Goal: Task Accomplishment & Management: Manage account settings

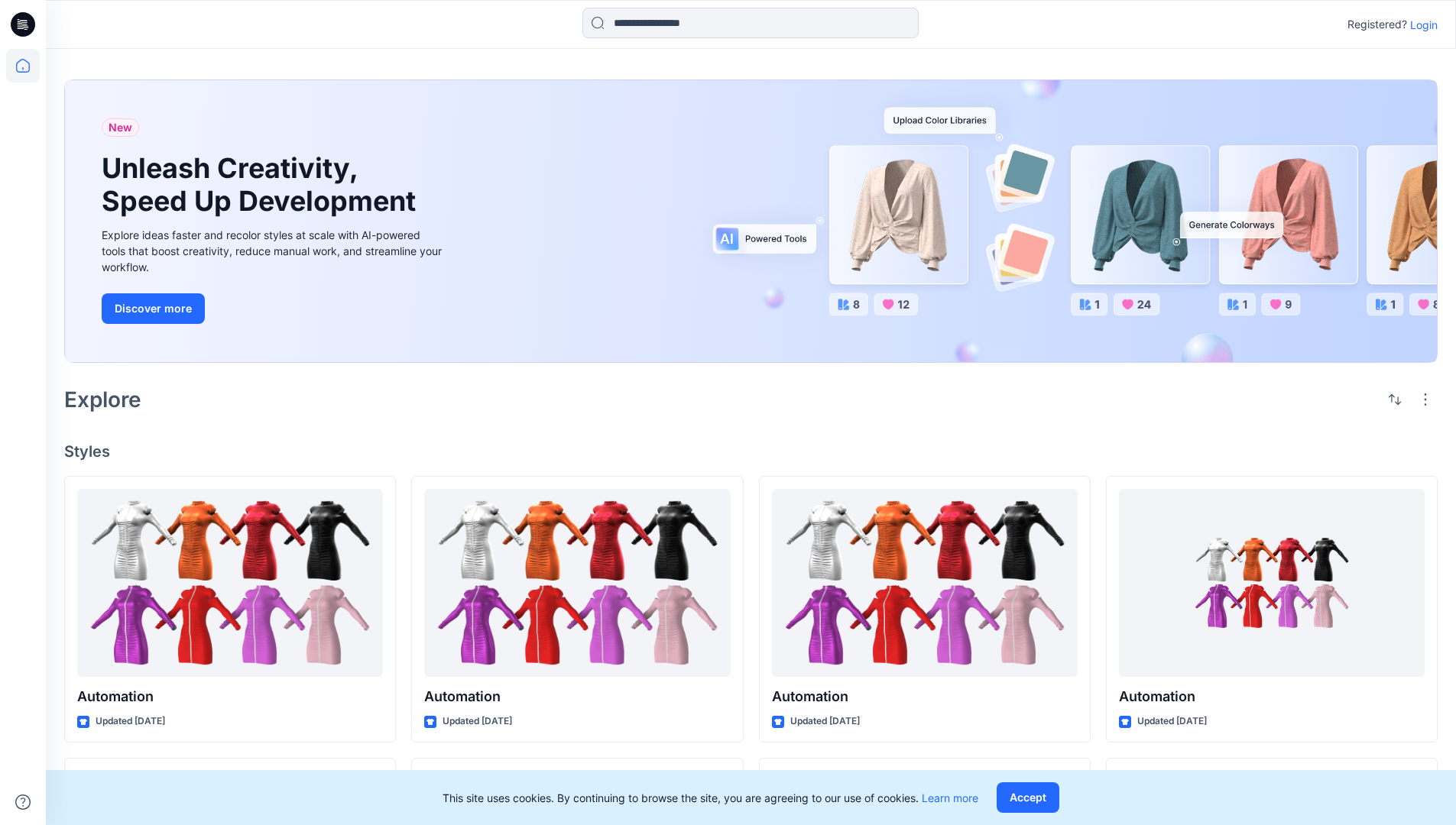
click at [1420, 24] on p "Login" at bounding box center [1425, 24] width 28 height 16
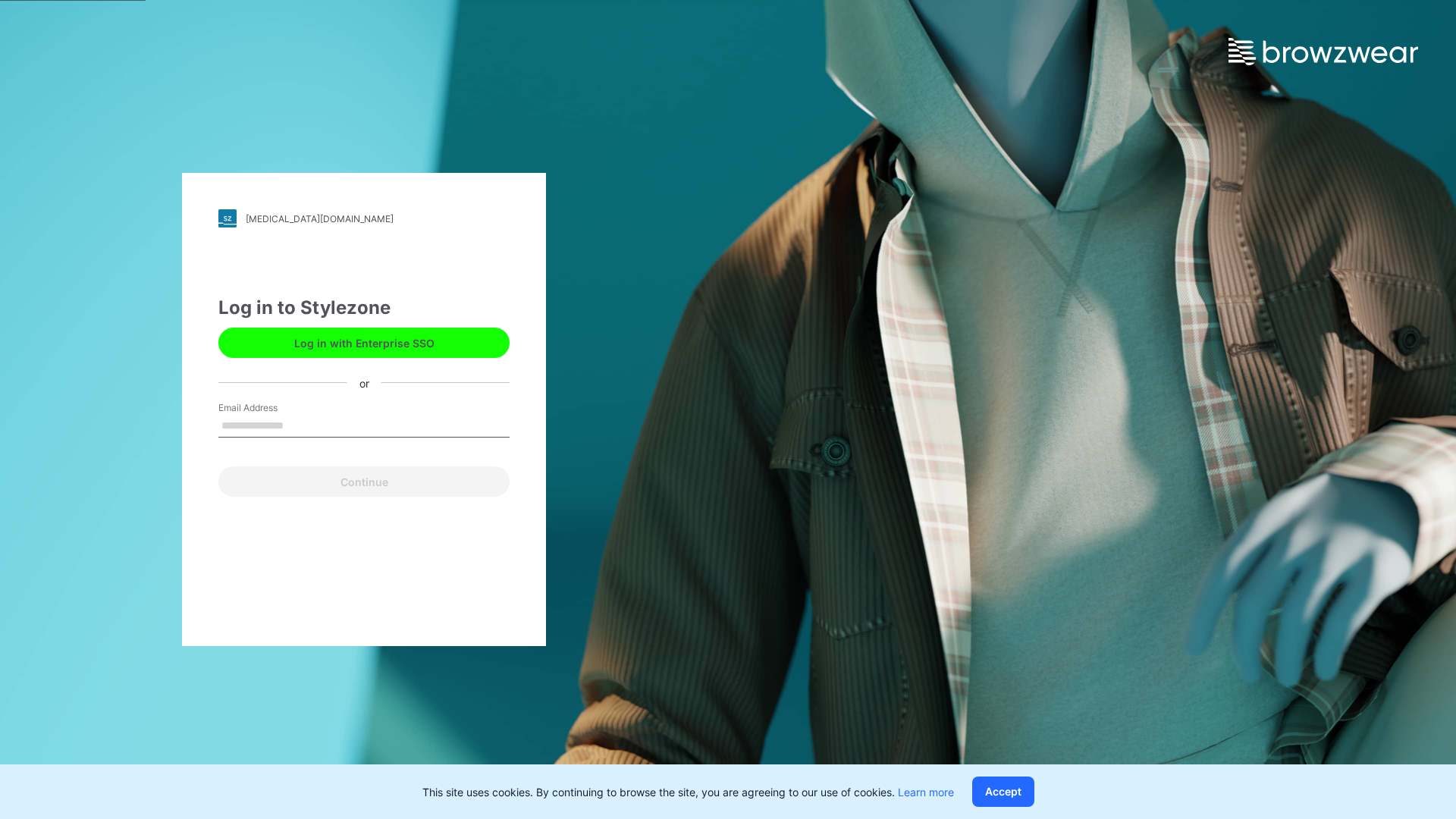
click at [299, 425] on input "Email Address" at bounding box center [364, 426] width 291 height 23
type input "**********"
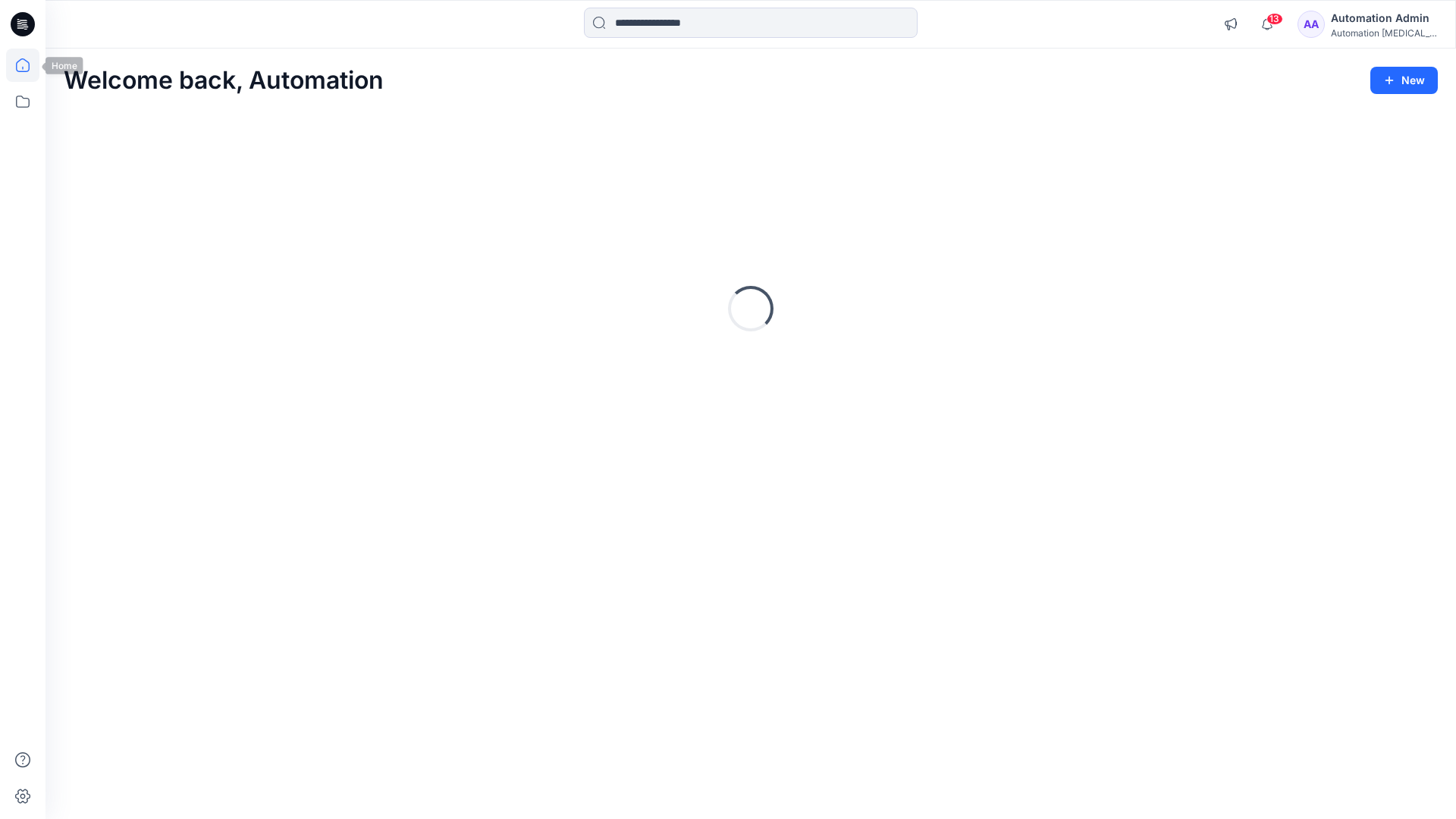
click at [28, 65] on icon at bounding box center [22, 65] width 14 height 14
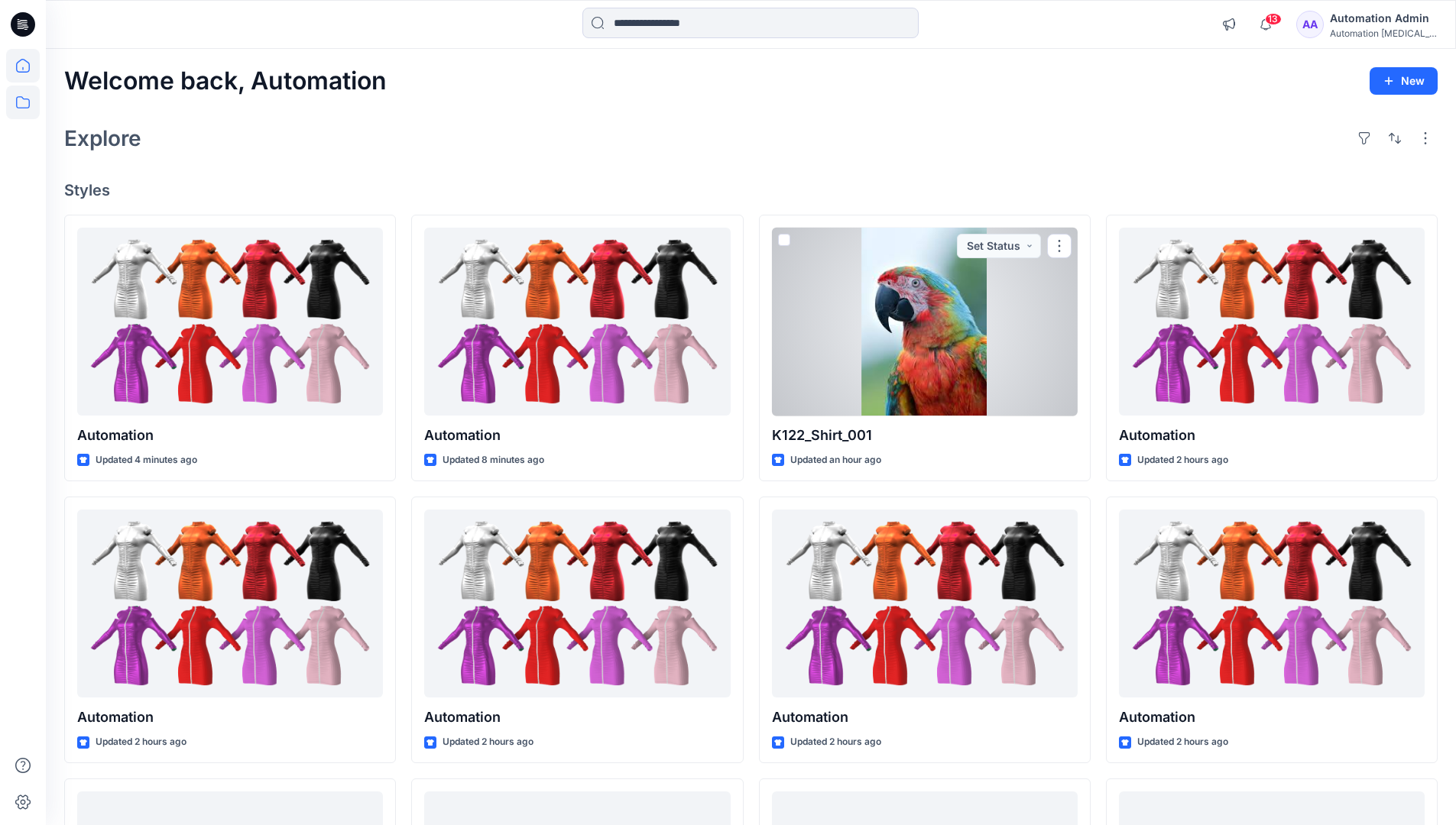
click at [24, 102] on icon at bounding box center [23, 102] width 33 height 33
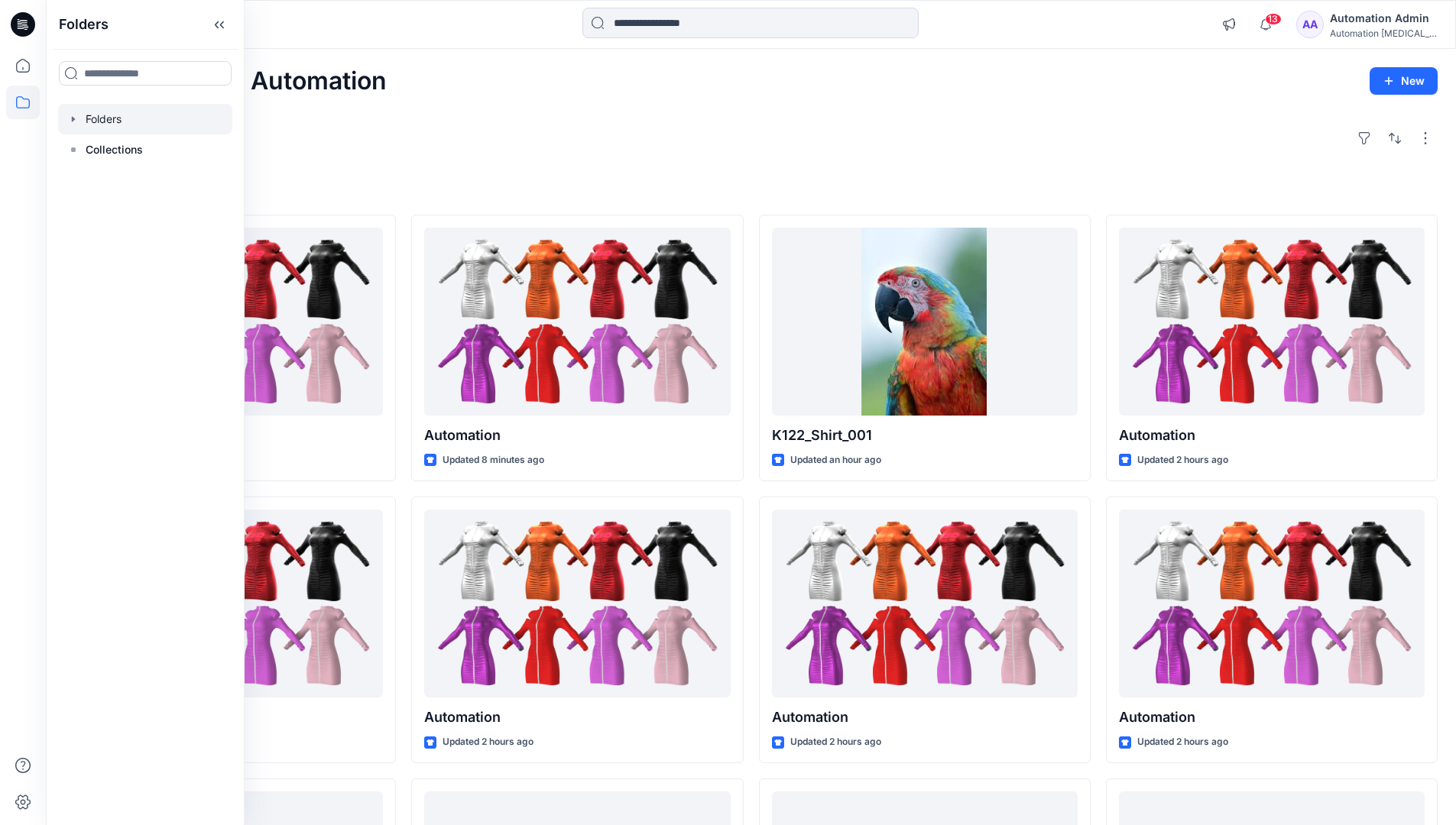
click at [96, 116] on div at bounding box center [145, 119] width 174 height 30
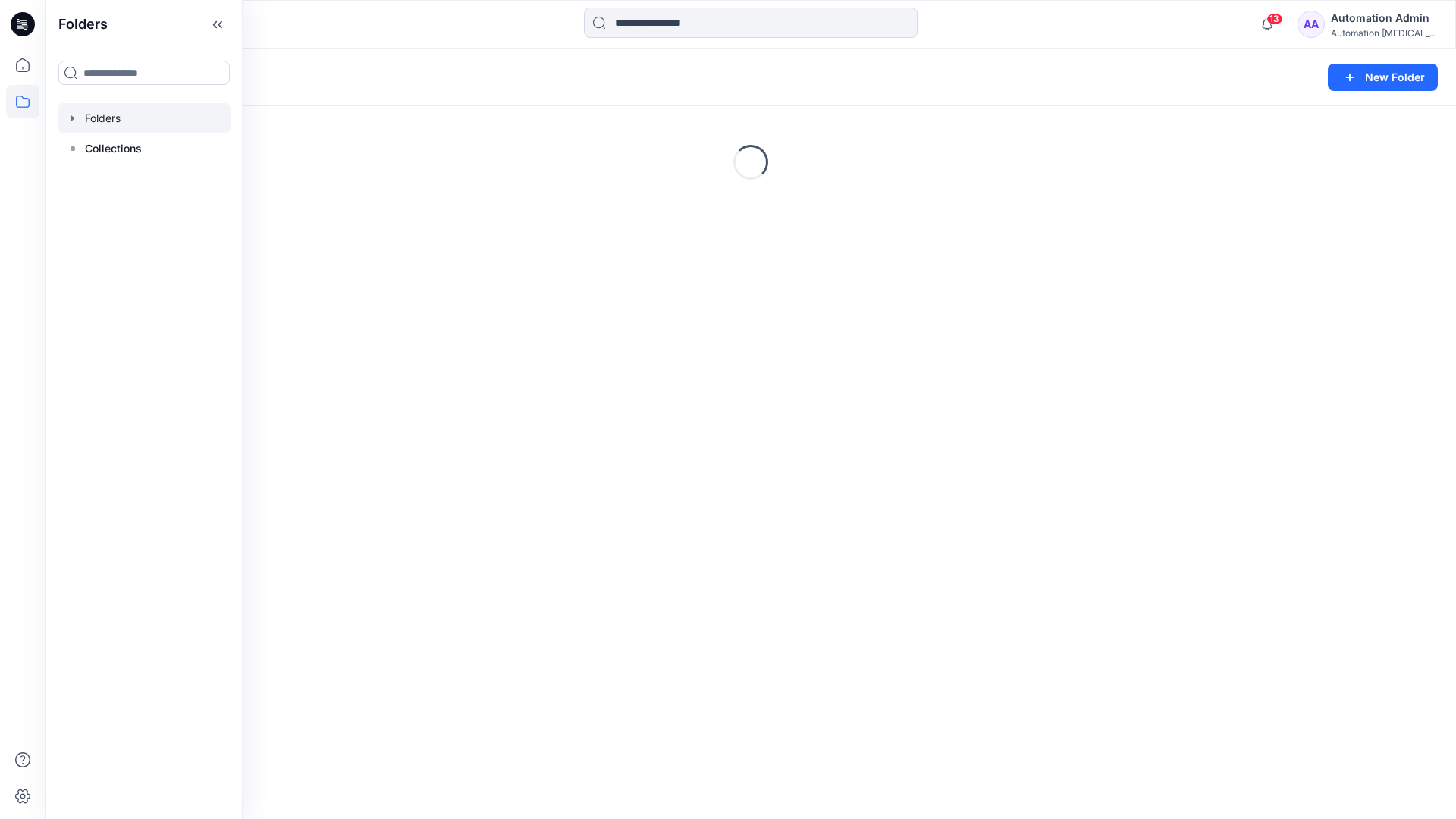
click at [763, 448] on div "Folders New Folder Loading..." at bounding box center [751, 433] width 1410 height 770
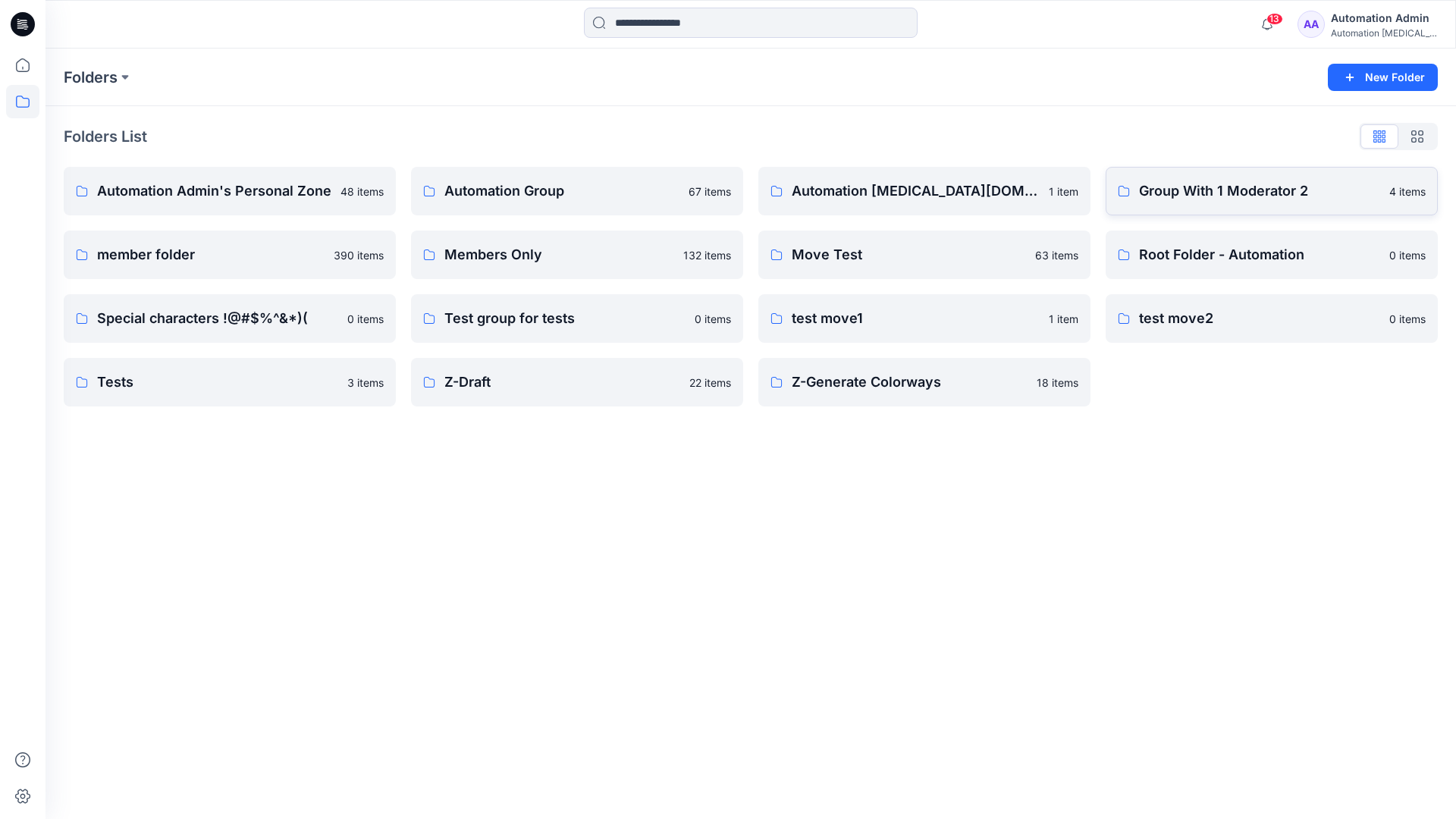
click at [1173, 193] on p "Group With 1 Moderator 2" at bounding box center [1259, 191] width 241 height 21
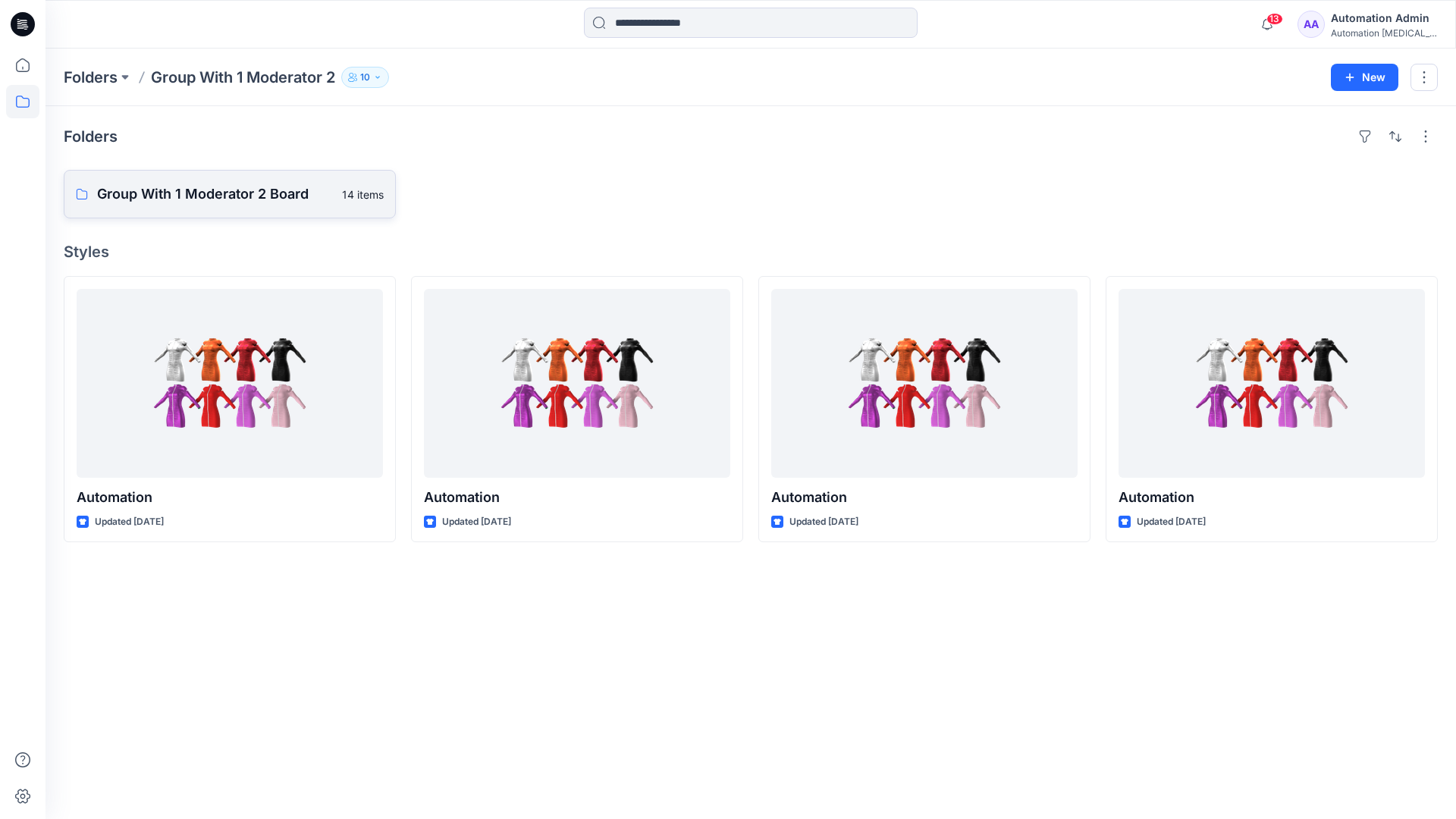
click at [236, 194] on p "Group With 1 Moderator 2 Board" at bounding box center [215, 193] width 236 height 21
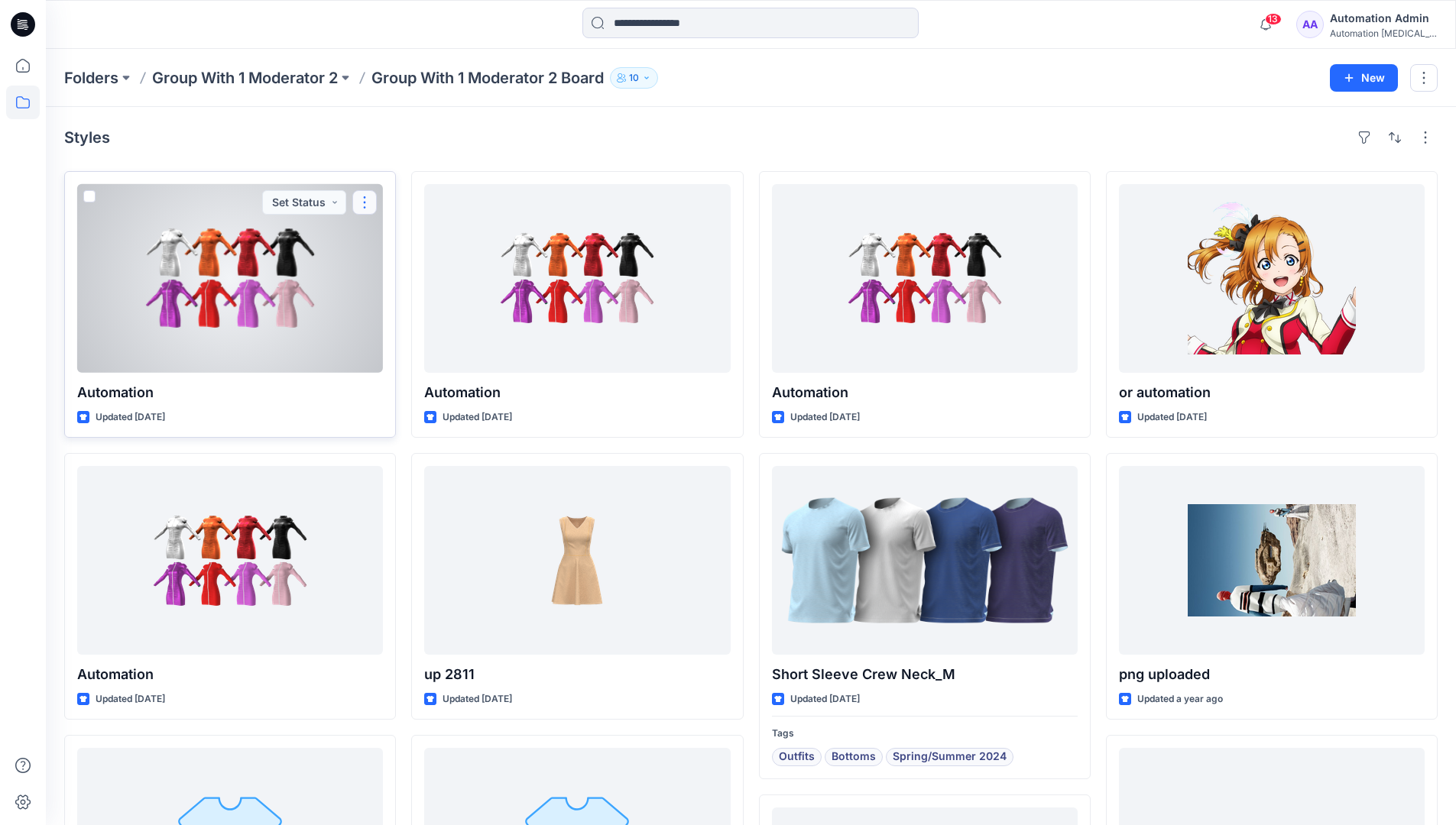
click at [362, 209] on button "button" at bounding box center [365, 202] width 24 height 24
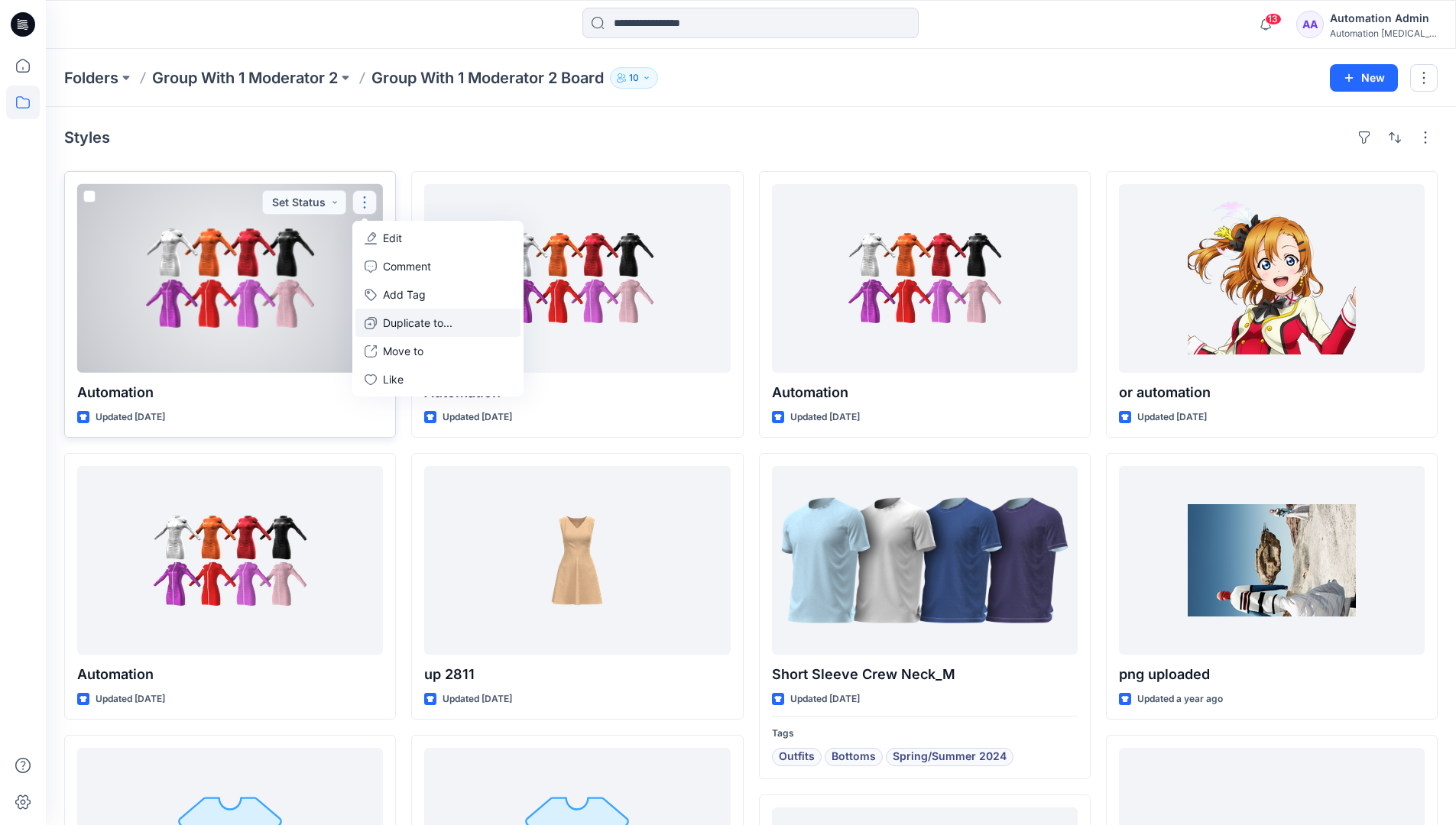
click at [421, 317] on p "Duplicate to..." at bounding box center [417, 322] width 69 height 16
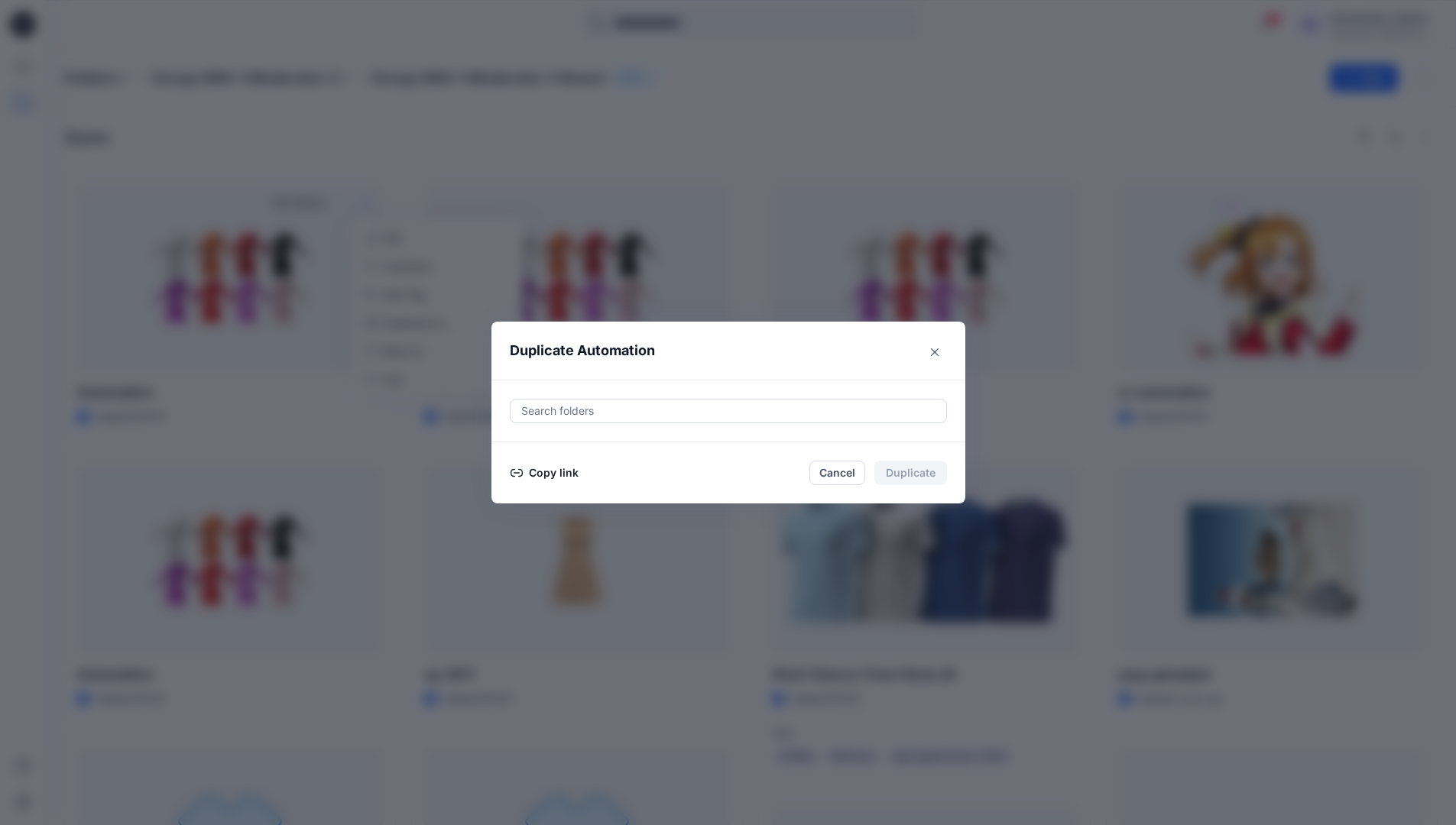
click at [632, 406] on div at bounding box center [728, 412] width 417 height 18
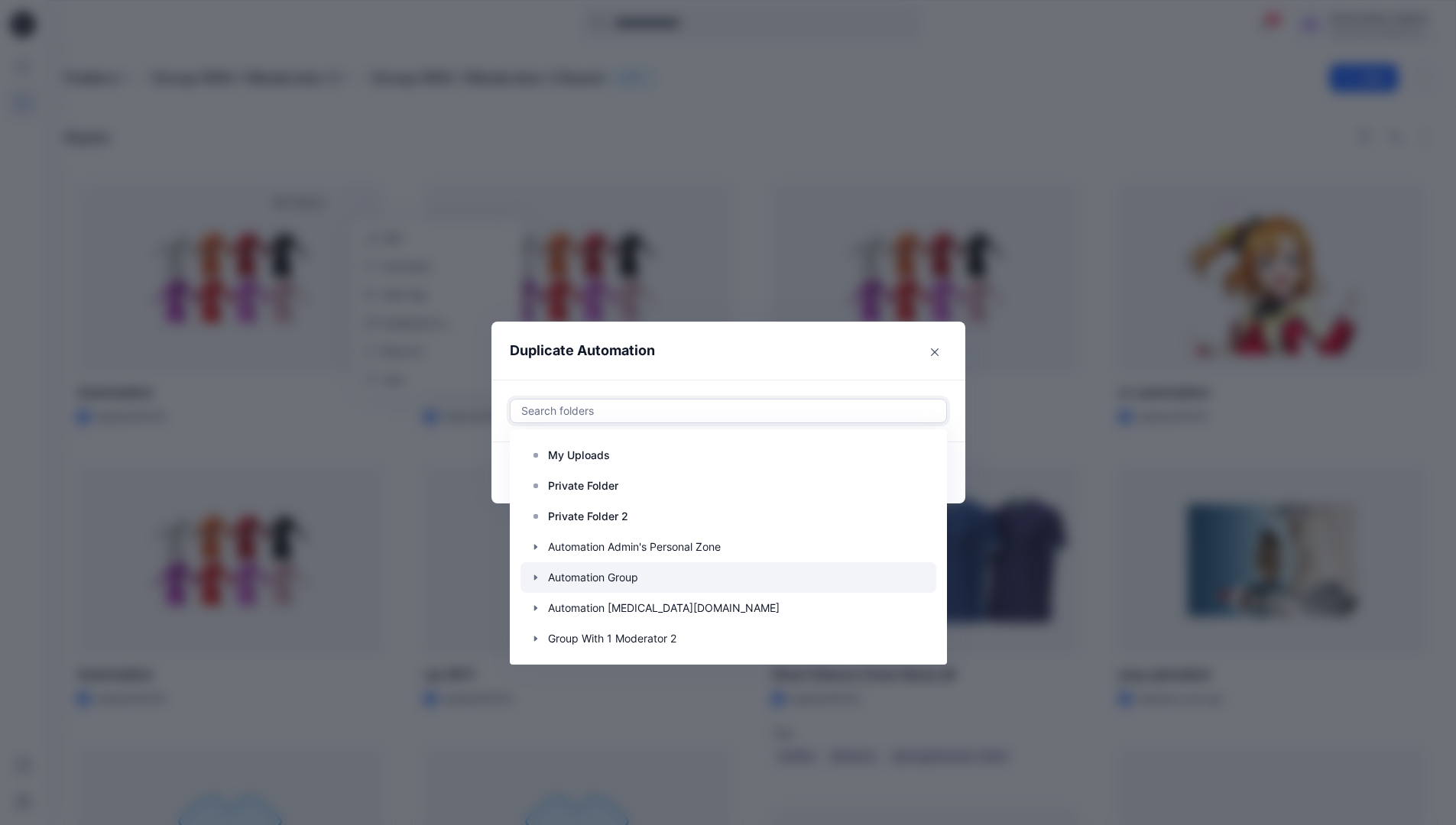
click at [542, 577] on icon "button" at bounding box center [535, 577] width 12 height 12
click at [594, 601] on p "Automation Board" at bounding box center [608, 608] width 91 height 18
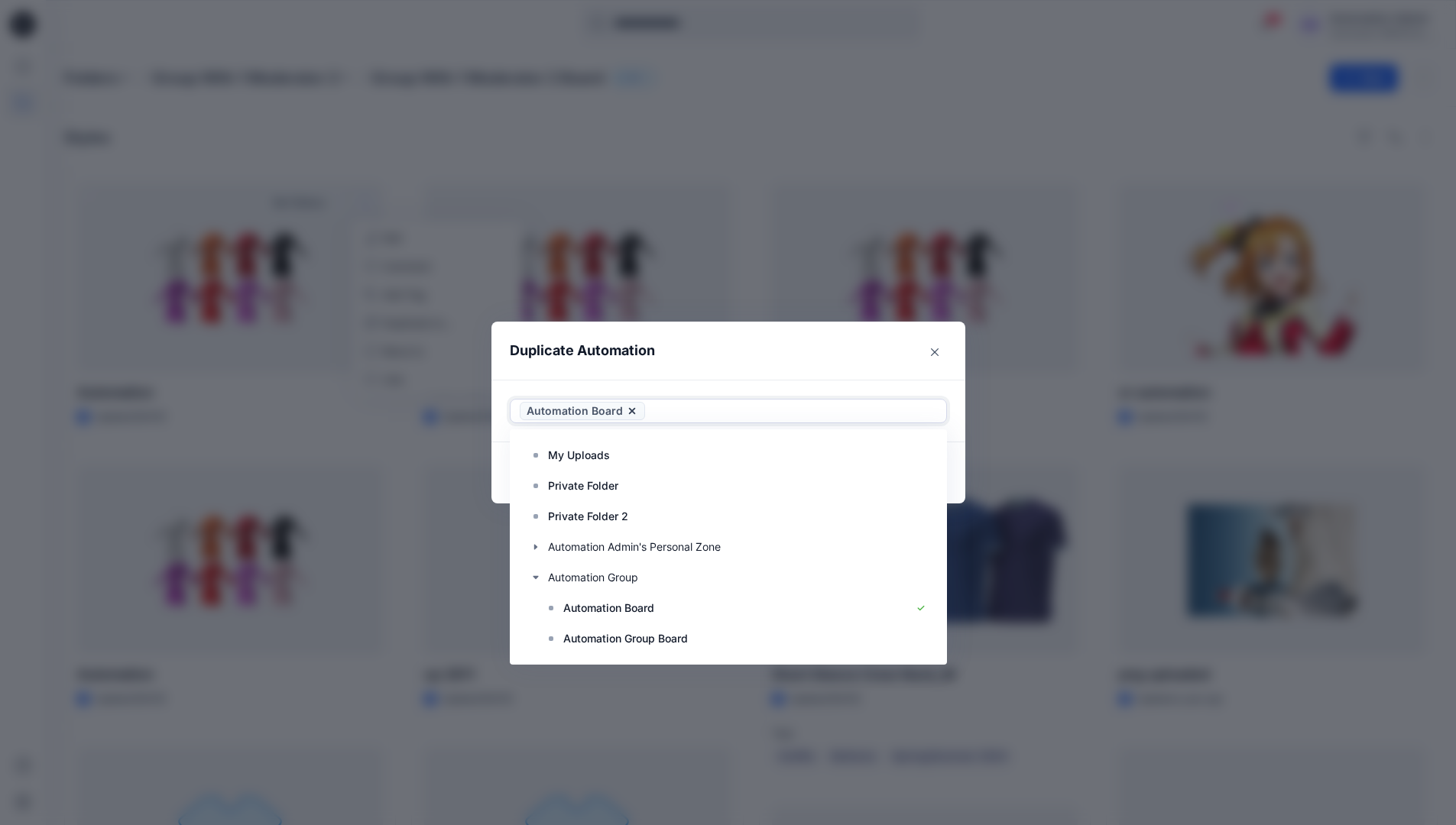
click at [818, 349] on header "Duplicate Automation" at bounding box center [713, 351] width 443 height 58
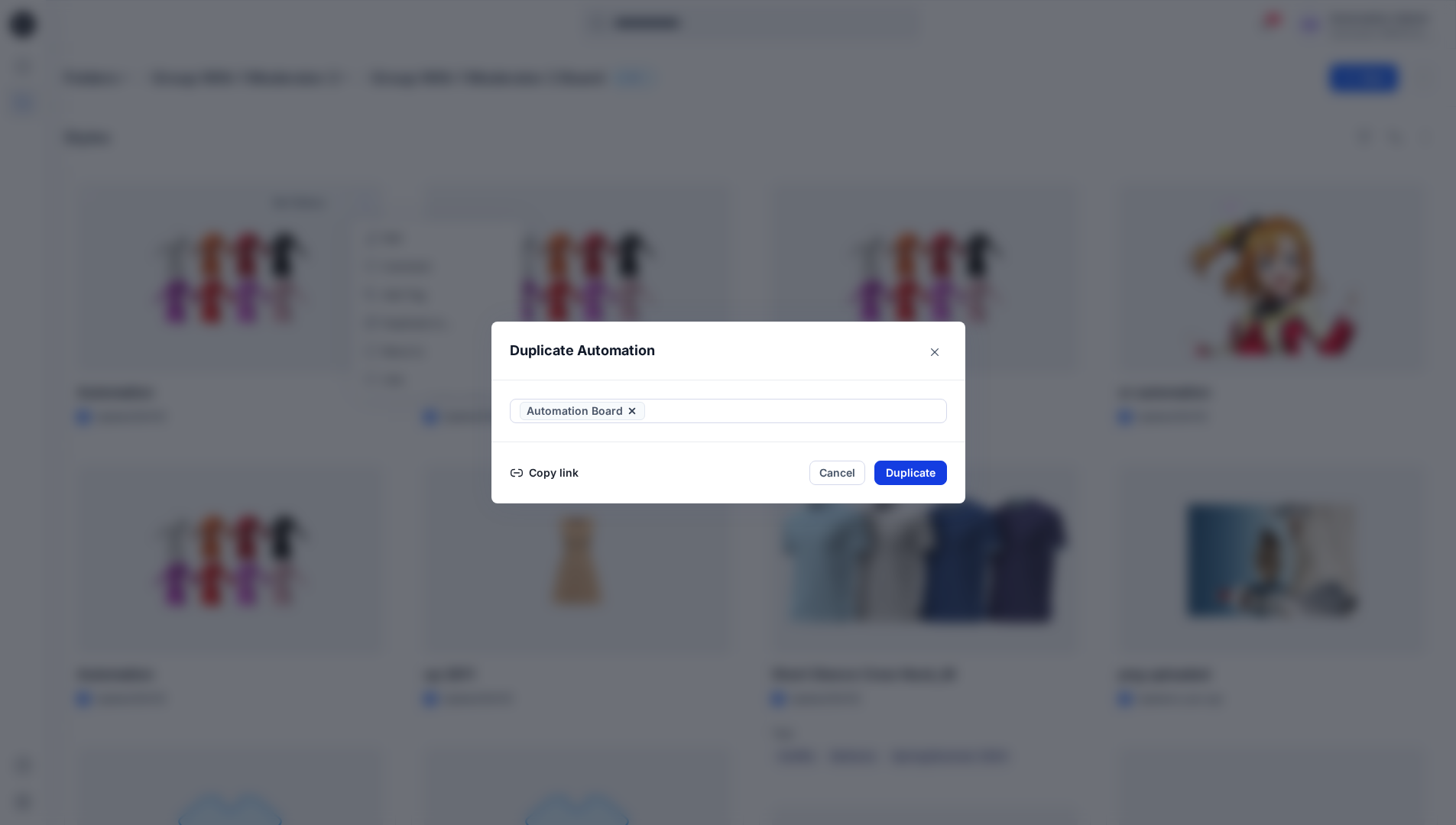
click at [919, 473] on button "Duplicate" at bounding box center [910, 472] width 73 height 24
click at [930, 472] on button "Close" at bounding box center [922, 472] width 50 height 24
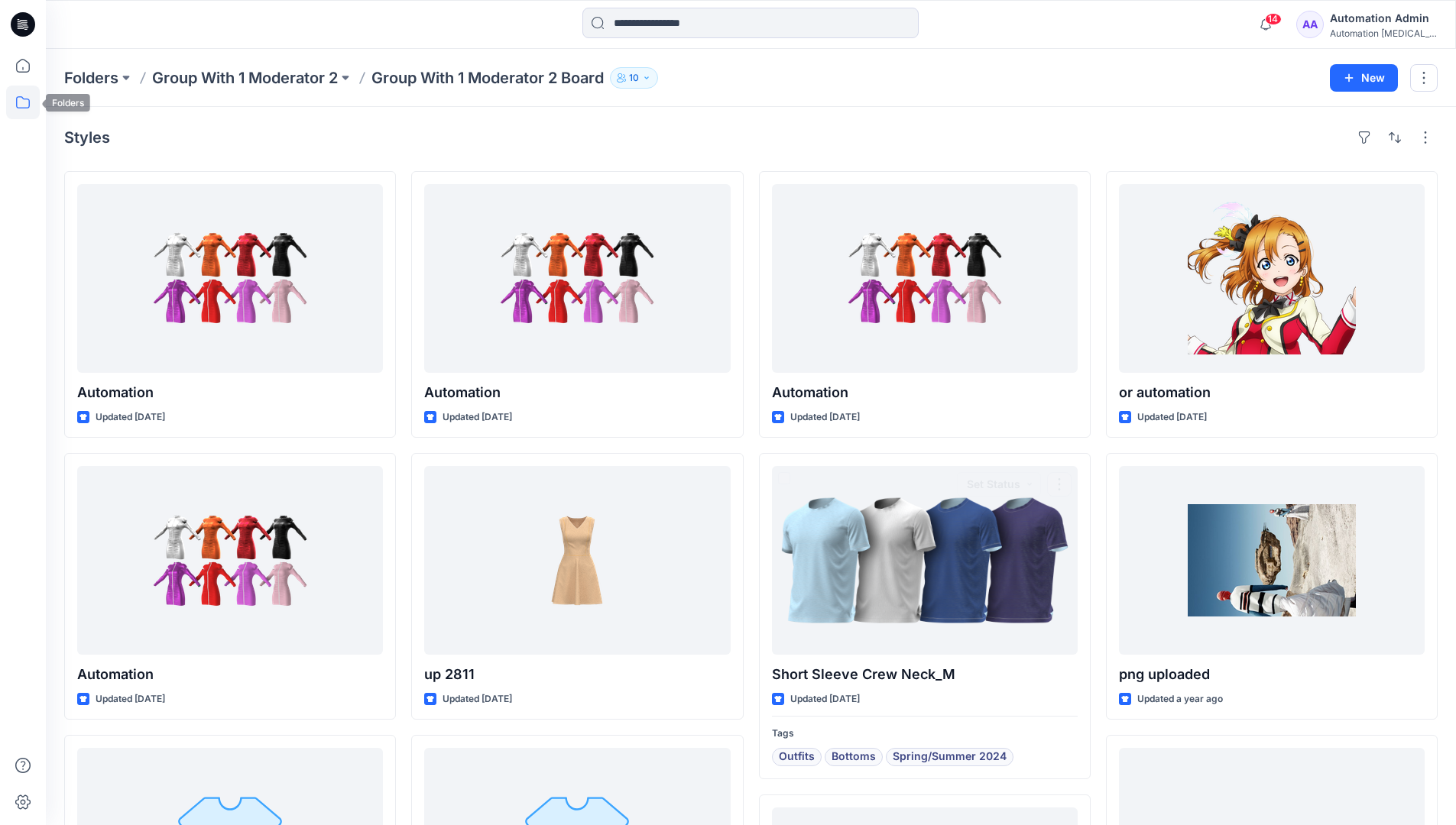
click at [24, 102] on icon at bounding box center [23, 102] width 33 height 33
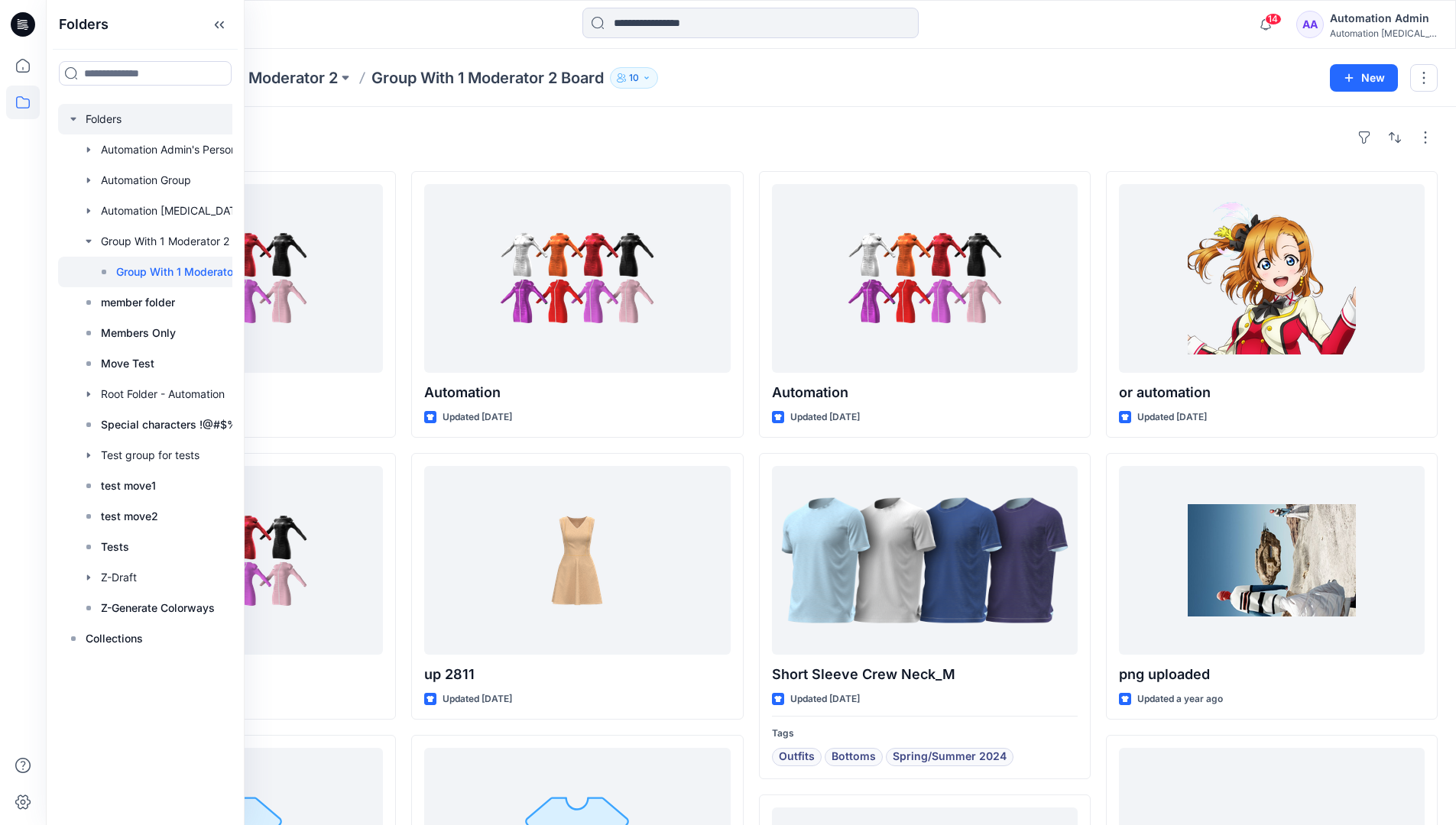
click at [101, 119] on div at bounding box center [173, 119] width 229 height 30
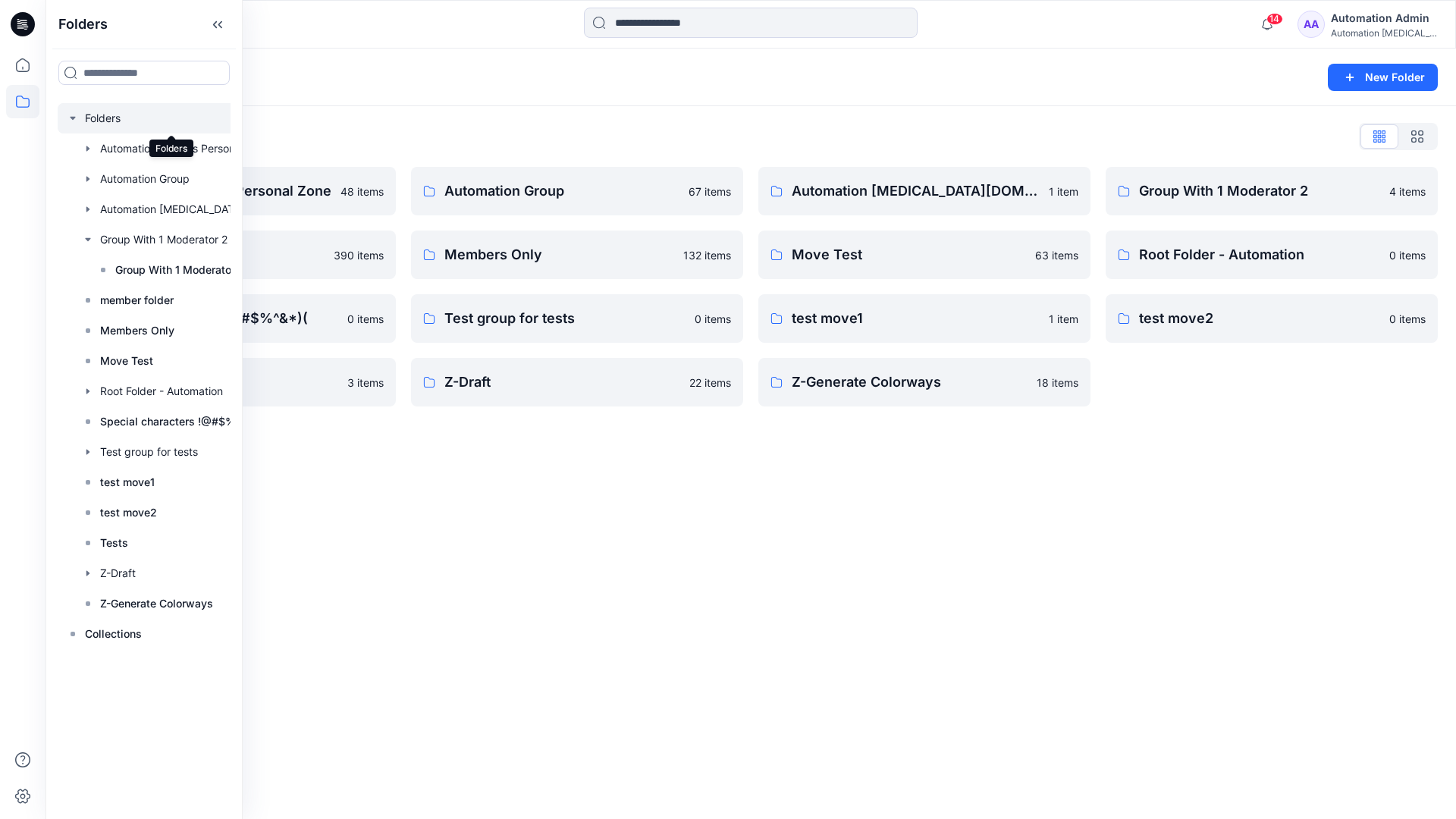
click at [791, 498] on div "Folders New Folder Folders List Automation Admin's Personal Zone 48 items membe…" at bounding box center [751, 433] width 1410 height 770
click at [540, 199] on p "Automation Group" at bounding box center [561, 191] width 235 height 21
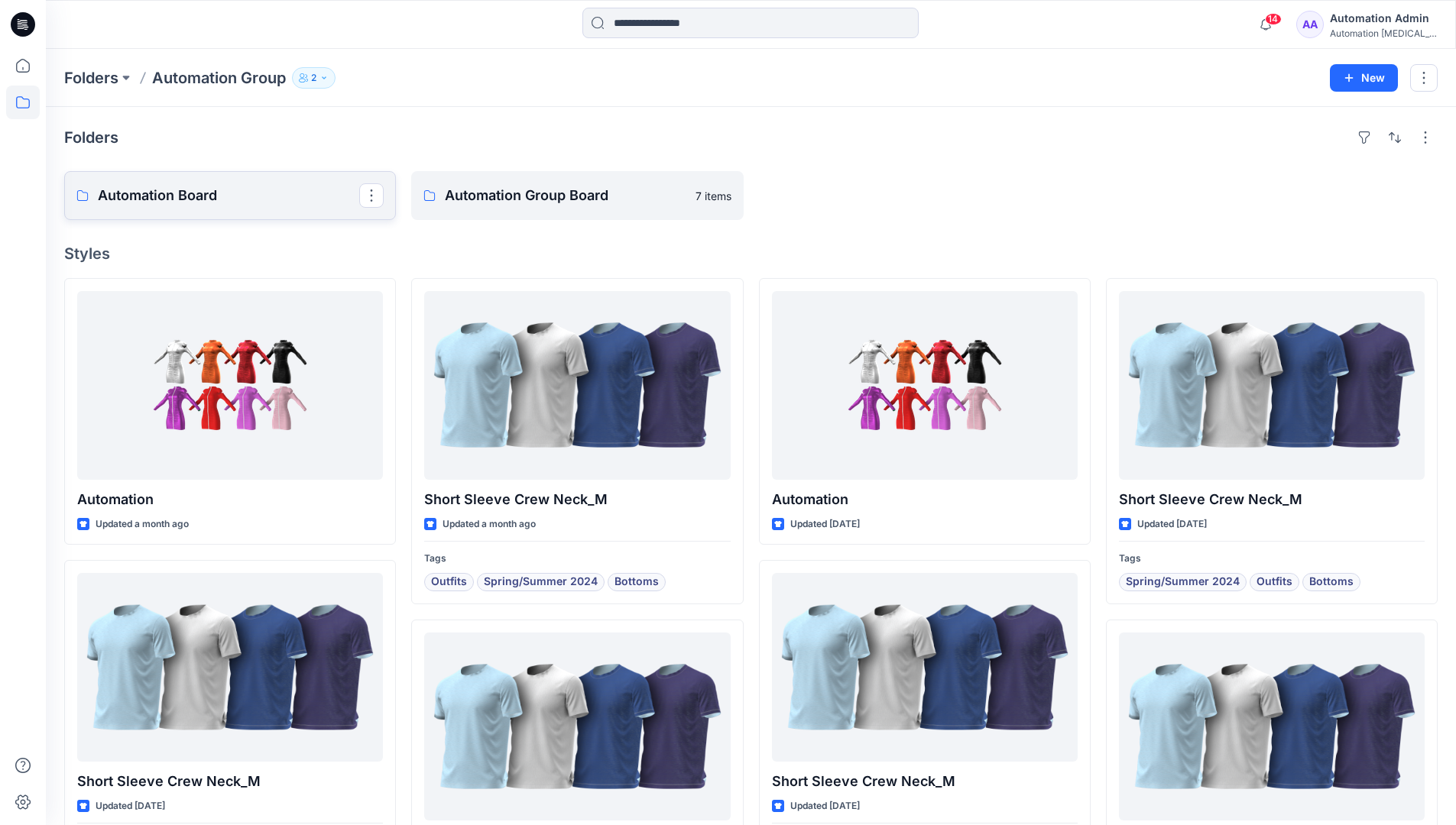
click at [260, 208] on link "Automation Board" at bounding box center [230, 195] width 331 height 49
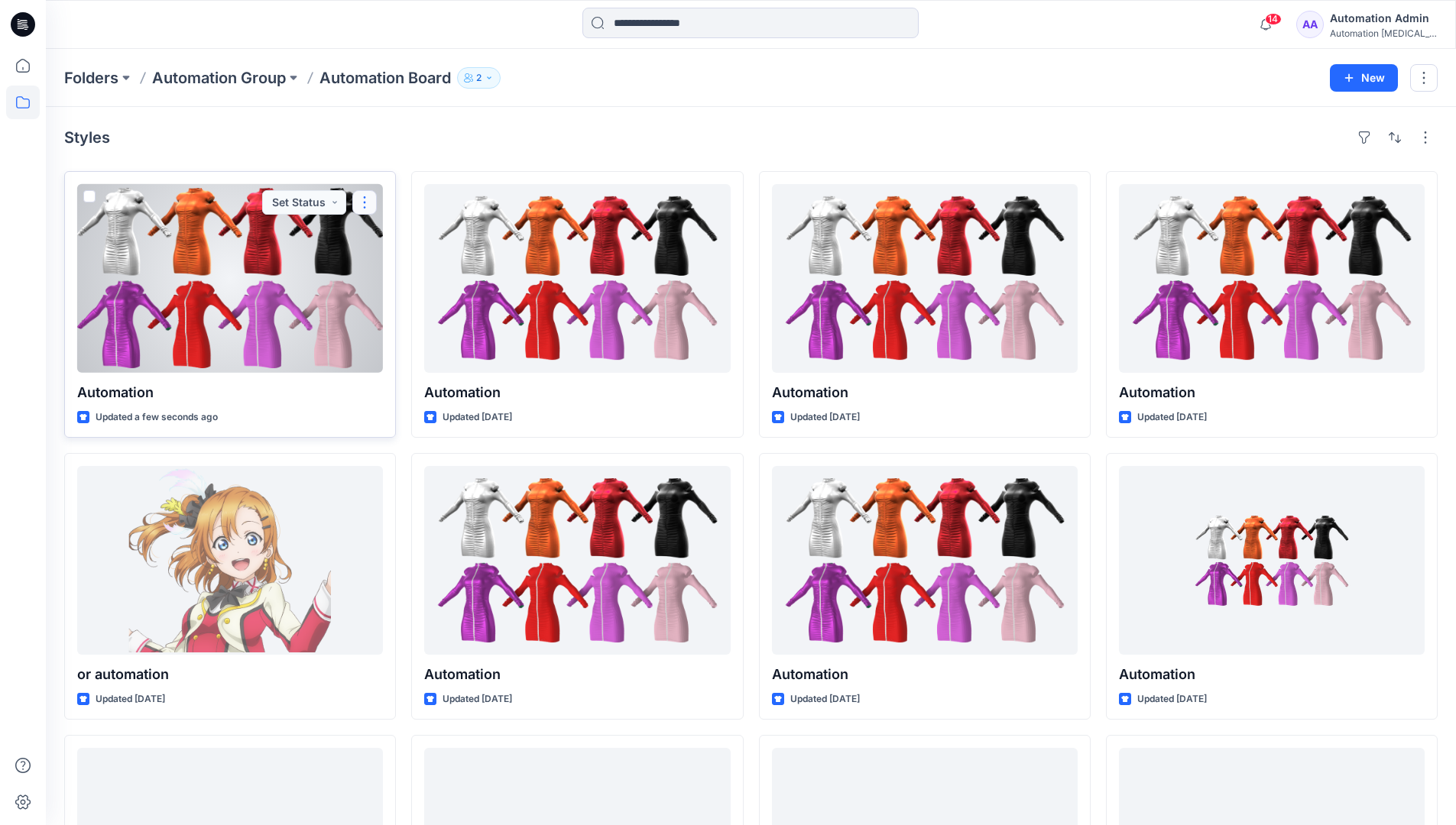
click at [366, 202] on button "button" at bounding box center [365, 202] width 24 height 24
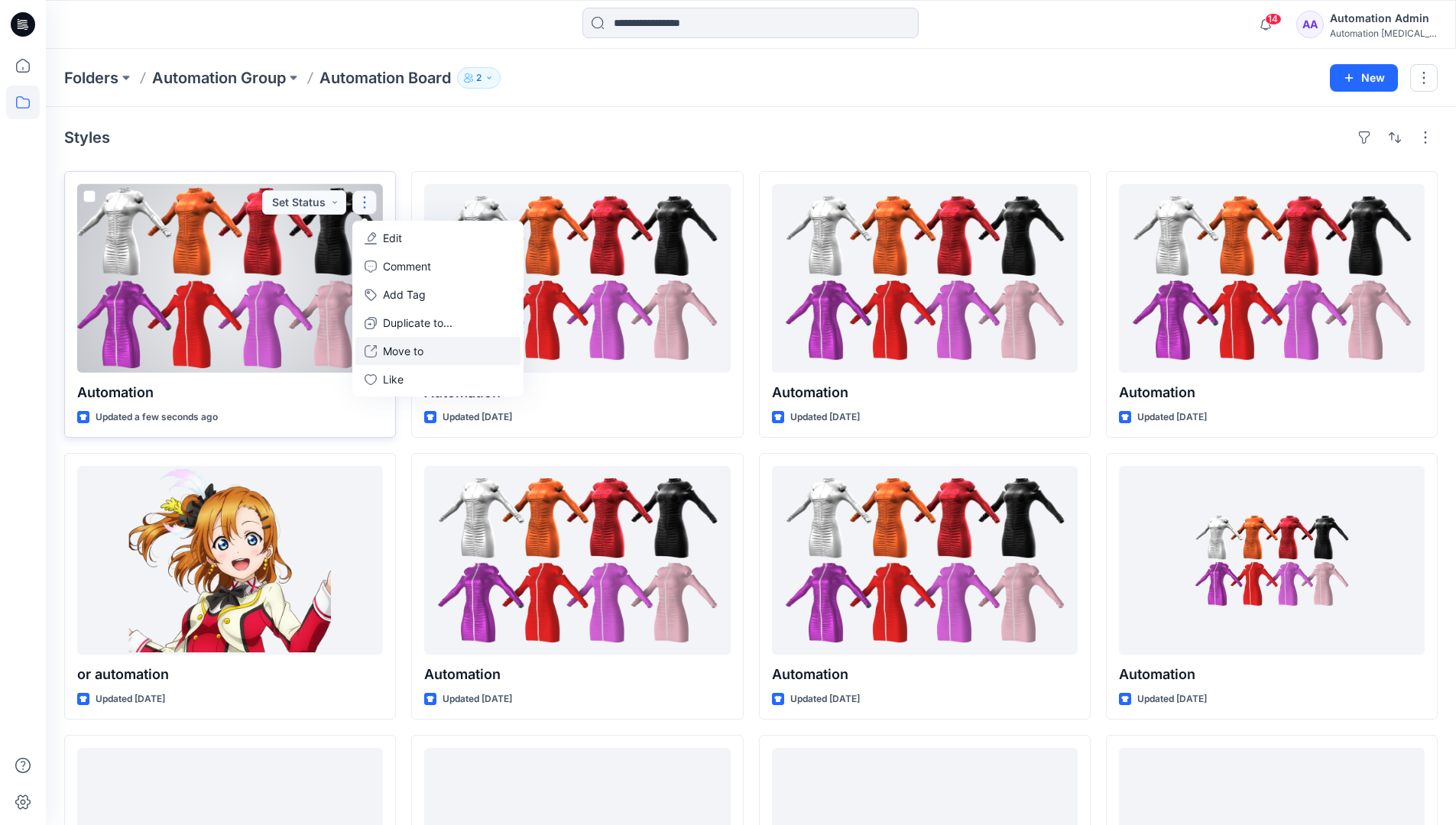
click at [401, 351] on p "Move to" at bounding box center [403, 351] width 41 height 16
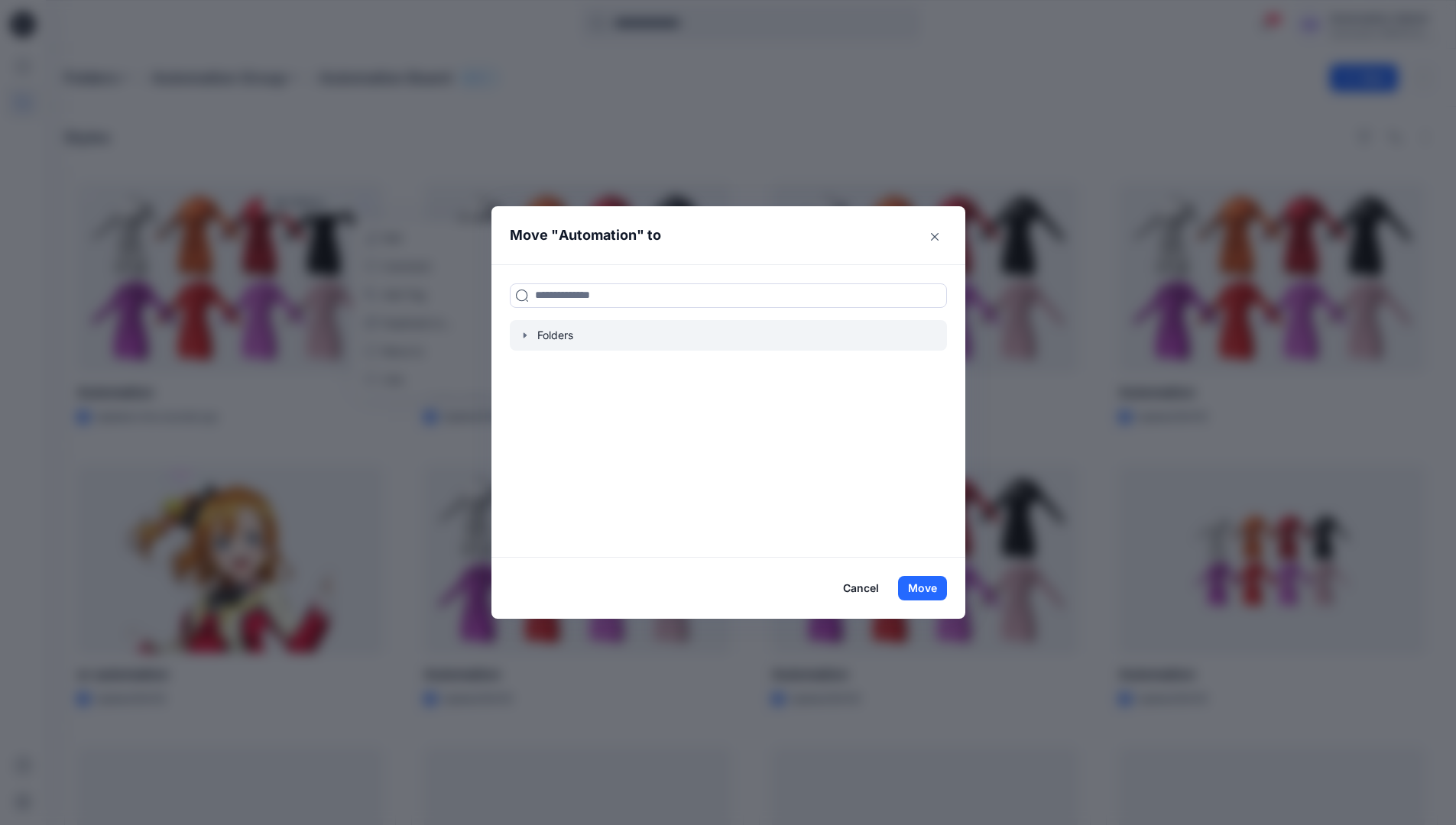
click at [526, 334] on icon "button" at bounding box center [523, 335] width 3 height 6
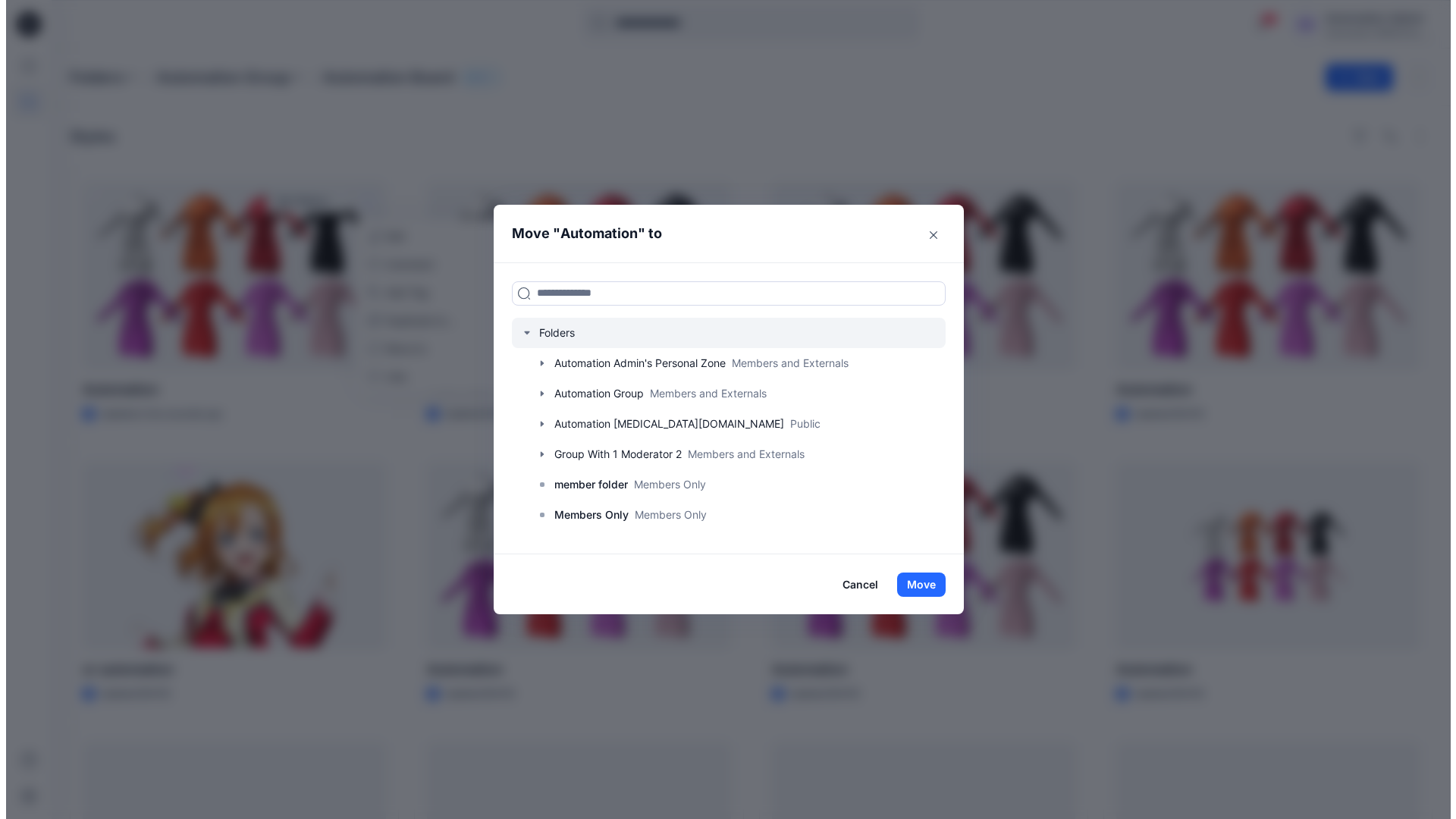
scroll to position [119, 0]
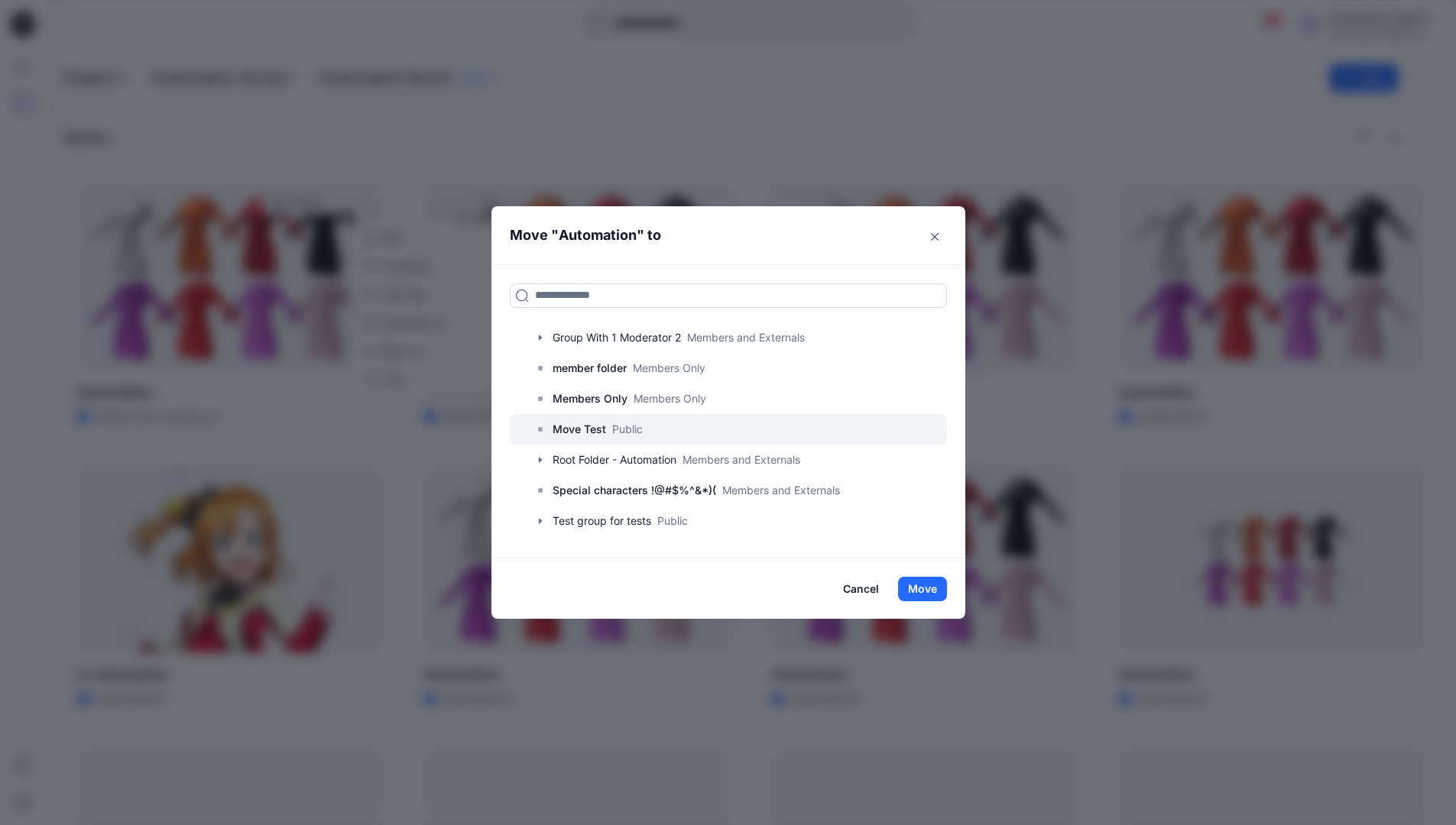
click at [589, 432] on p "Move Test" at bounding box center [580, 429] width 54 height 18
click at [934, 583] on button "Move" at bounding box center [922, 589] width 49 height 24
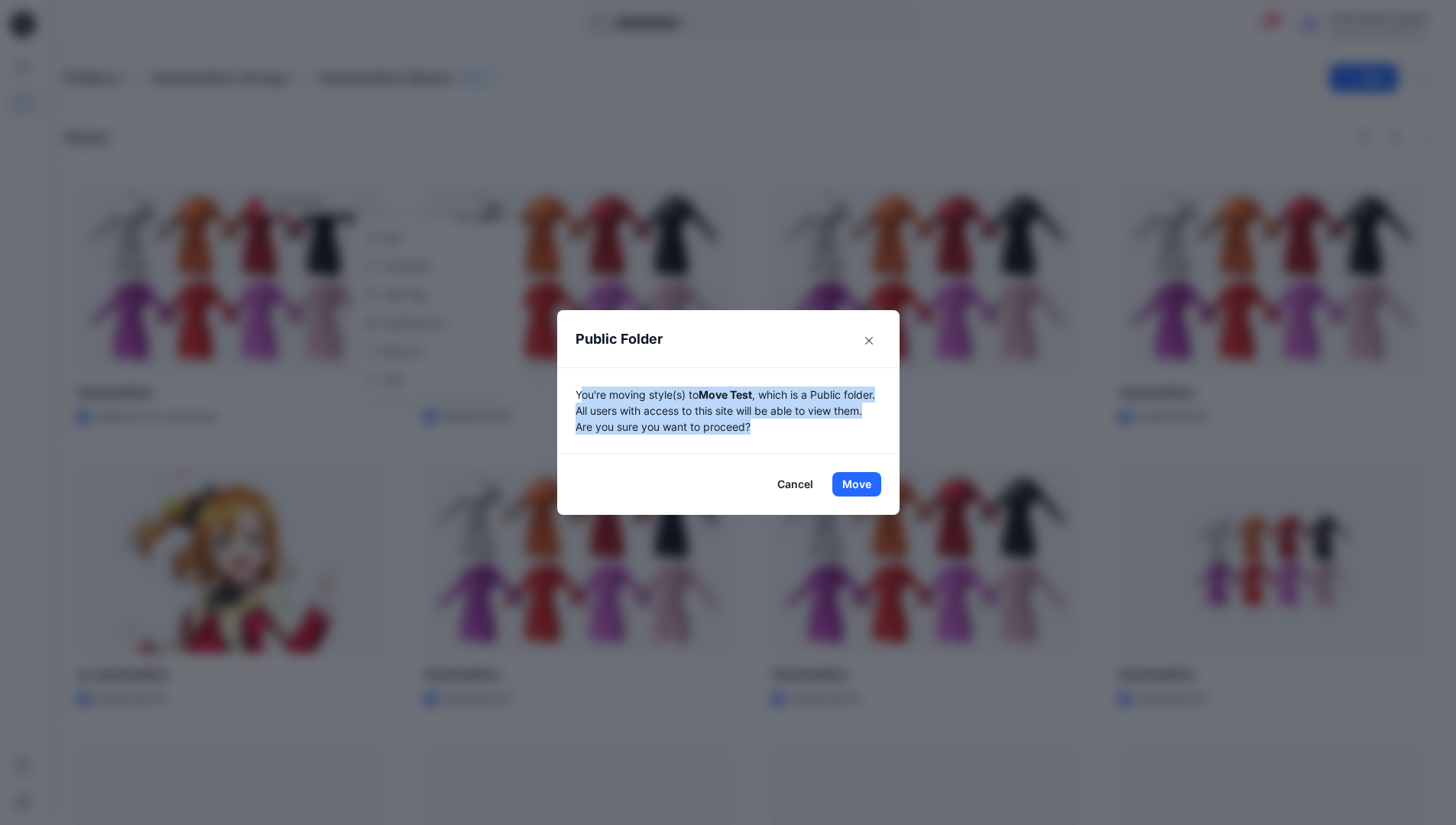
drag, startPoint x: 934, startPoint y: 583, endPoint x: 843, endPoint y: 422, distance: 184.9
click at [843, 422] on p "You're moving style(s) to Move Test , which is a Public folder. All users with …" at bounding box center [728, 411] width 306 height 48
click at [862, 484] on button "Move" at bounding box center [857, 484] width 49 height 24
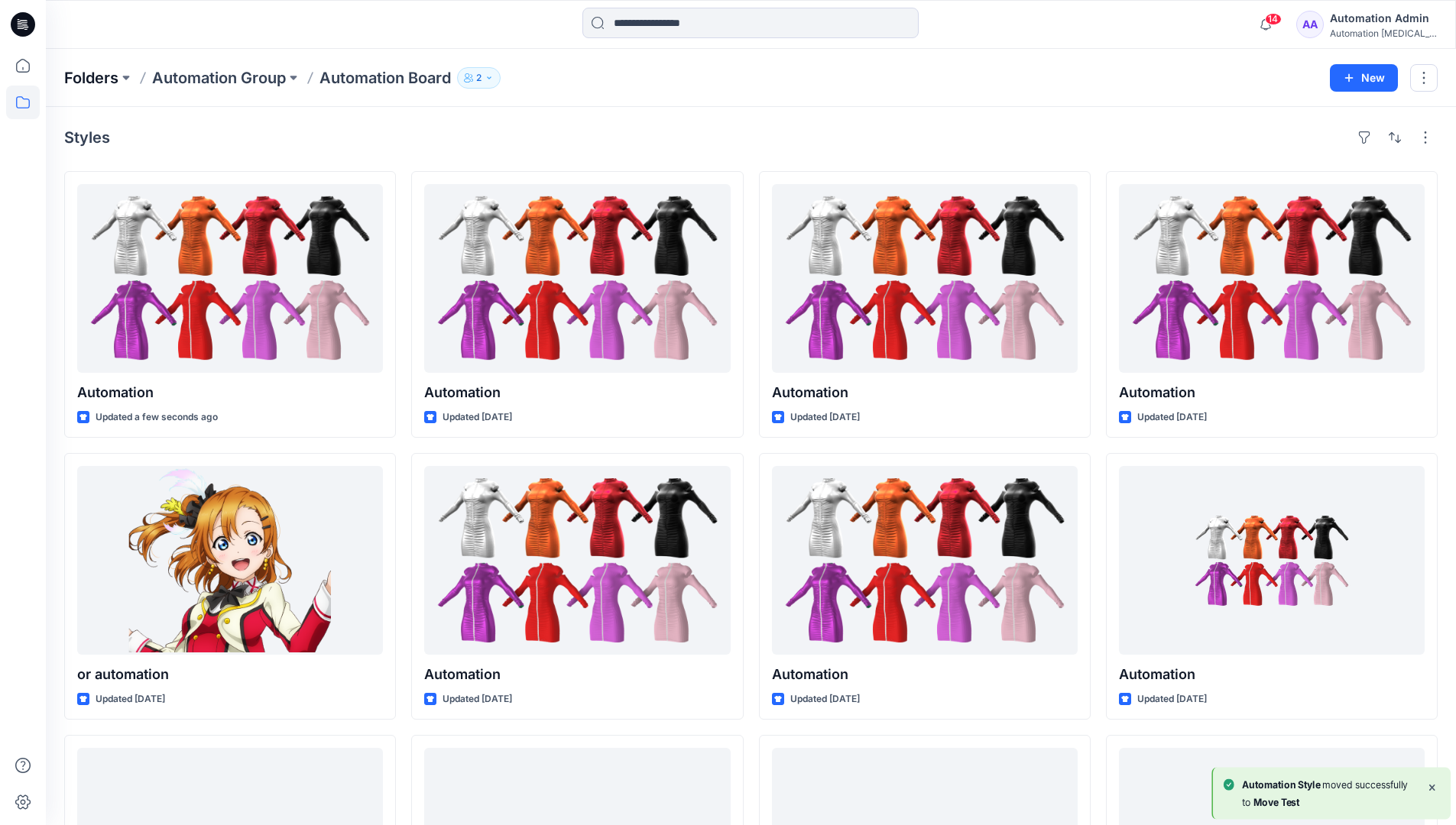
click at [89, 78] on p "Folders" at bounding box center [91, 78] width 54 height 21
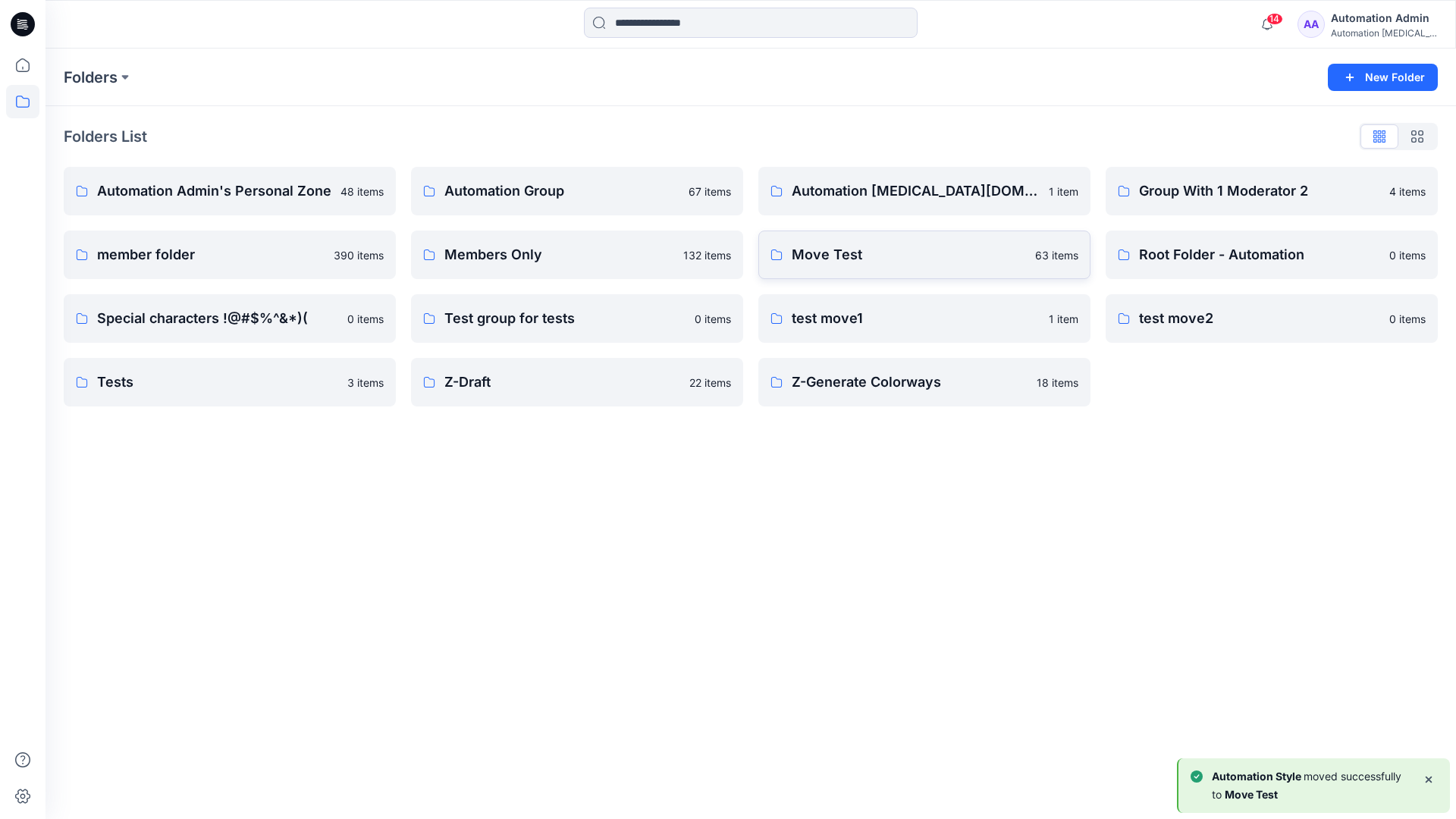
click at [857, 258] on p "Move Test" at bounding box center [908, 255] width 234 height 21
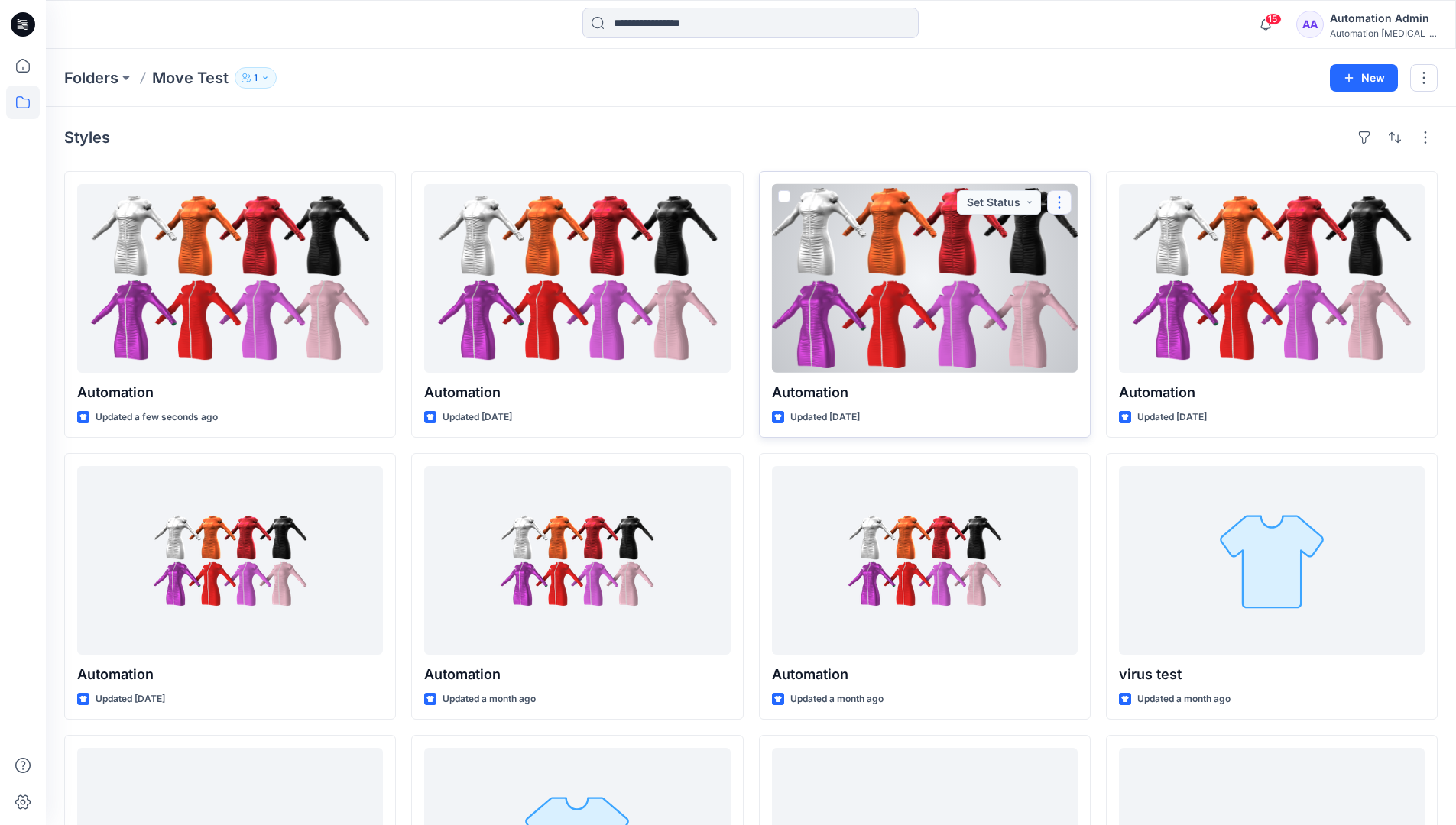
click at [1054, 209] on button "button" at bounding box center [1059, 202] width 24 height 24
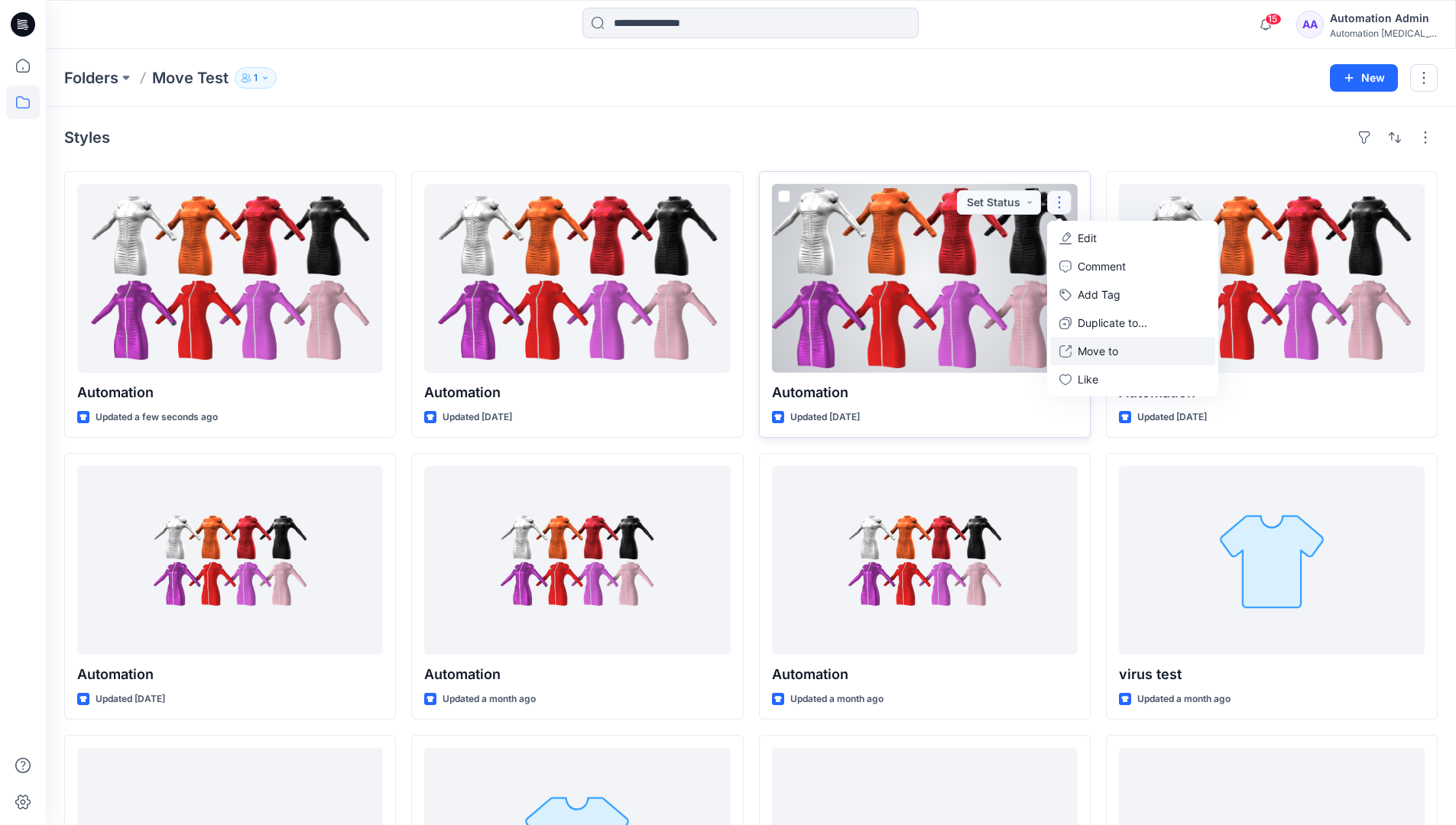
click at [1101, 348] on p "Move to" at bounding box center [1098, 351] width 41 height 16
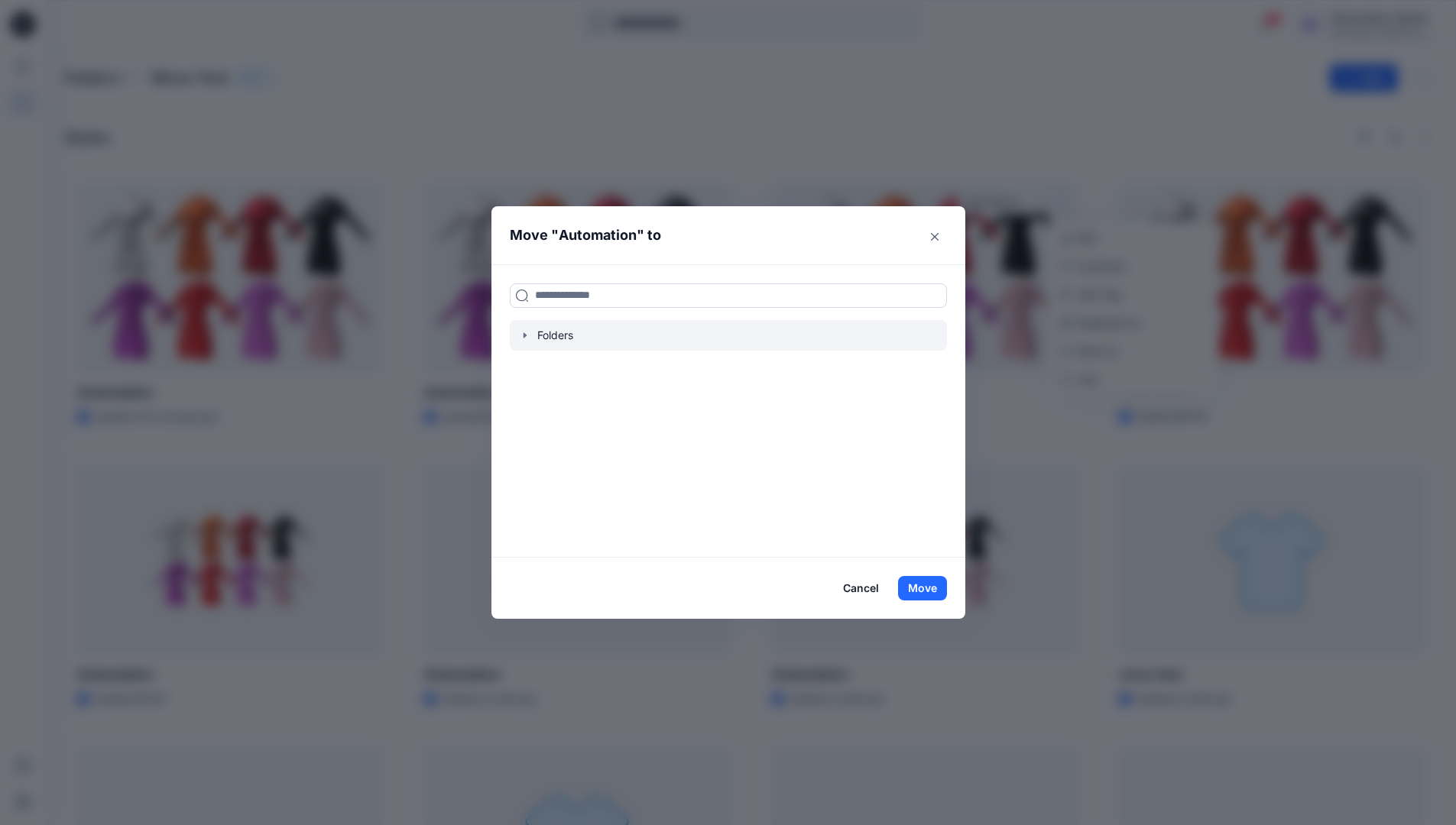
click at [526, 335] on icon "button" at bounding box center [523, 335] width 3 height 6
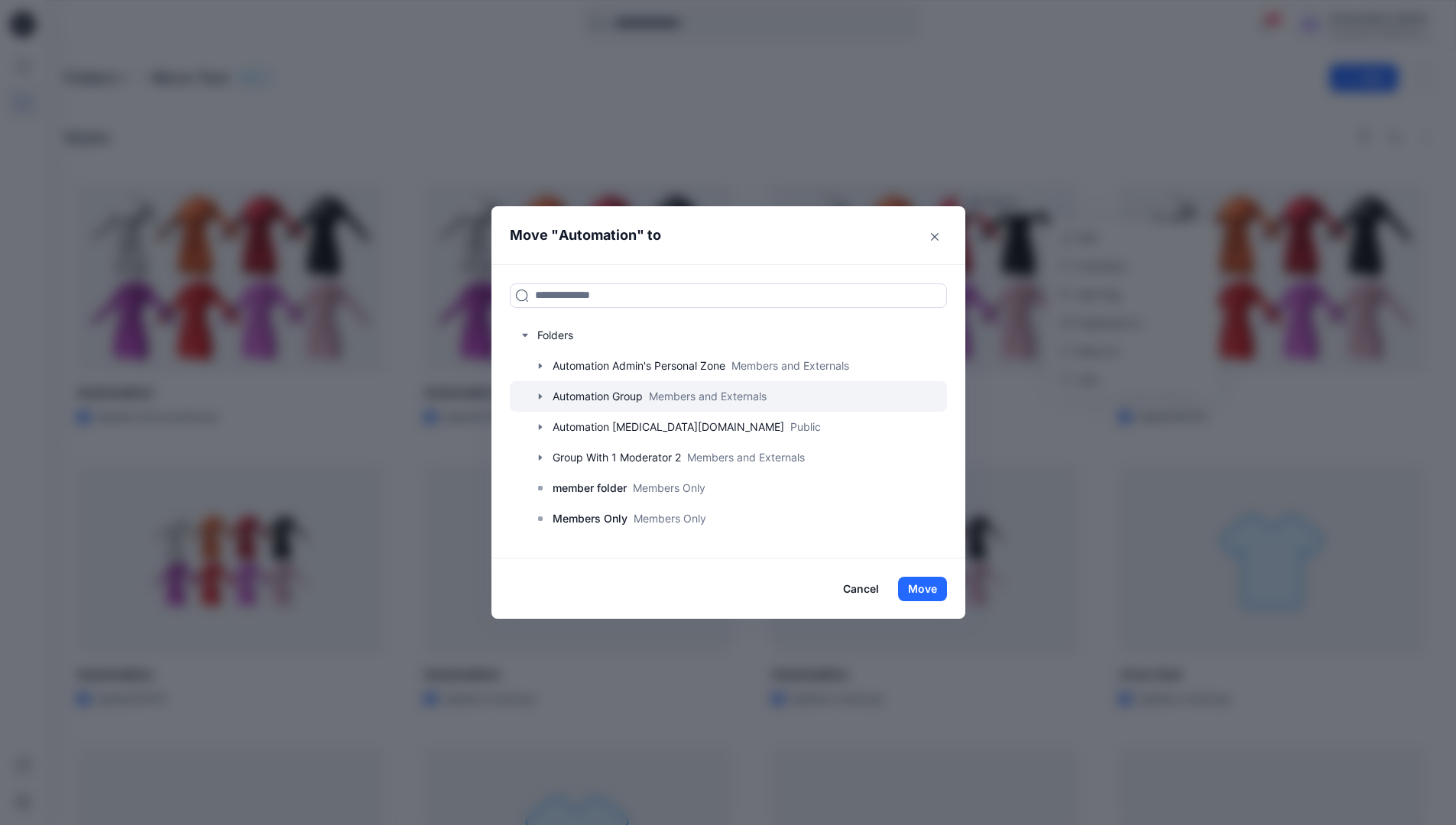
click at [541, 396] on icon "button" at bounding box center [539, 396] width 3 height 6
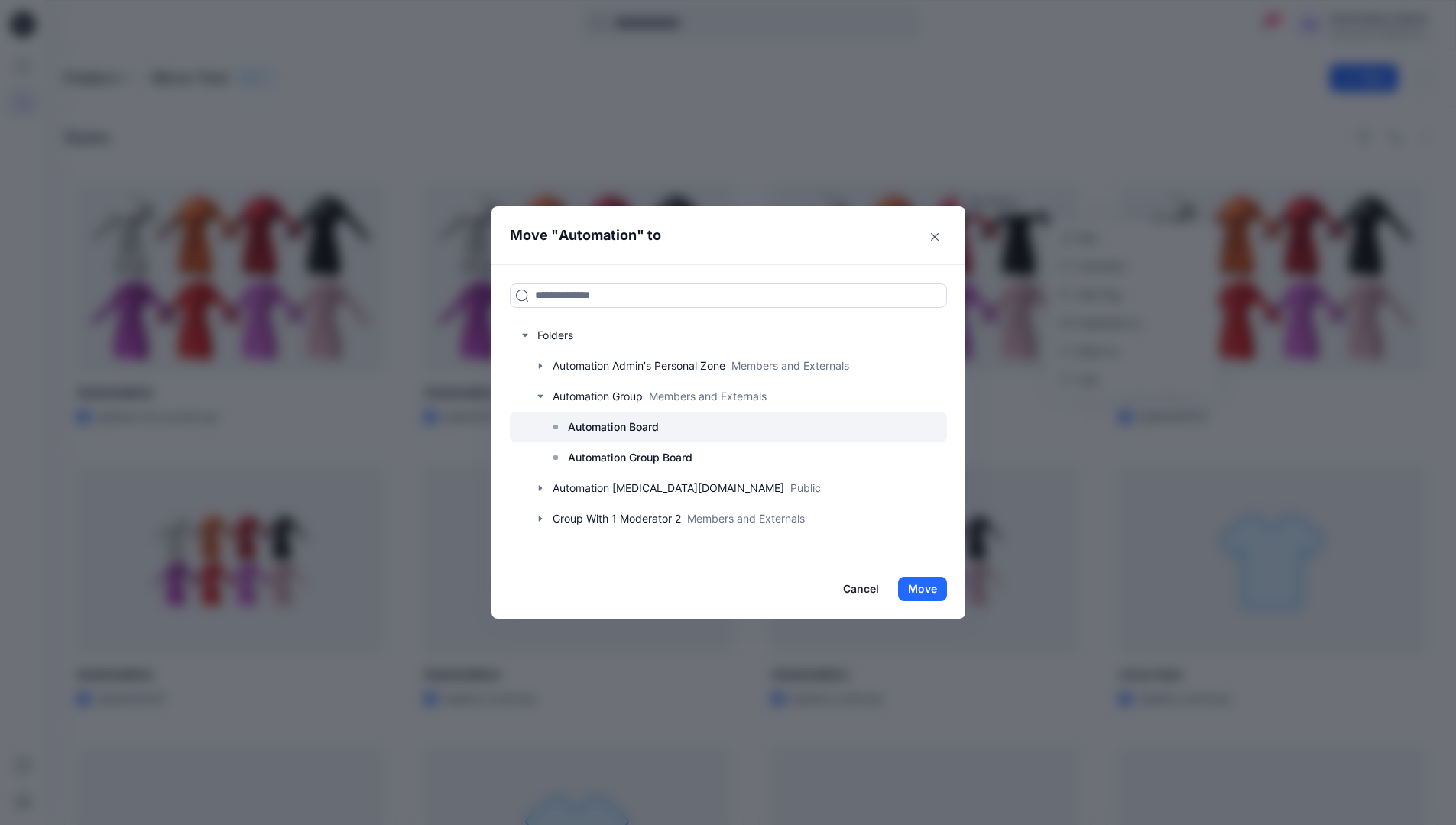
click at [607, 429] on p "Automation Board" at bounding box center [613, 427] width 91 height 18
click at [925, 582] on button "Move" at bounding box center [922, 589] width 49 height 24
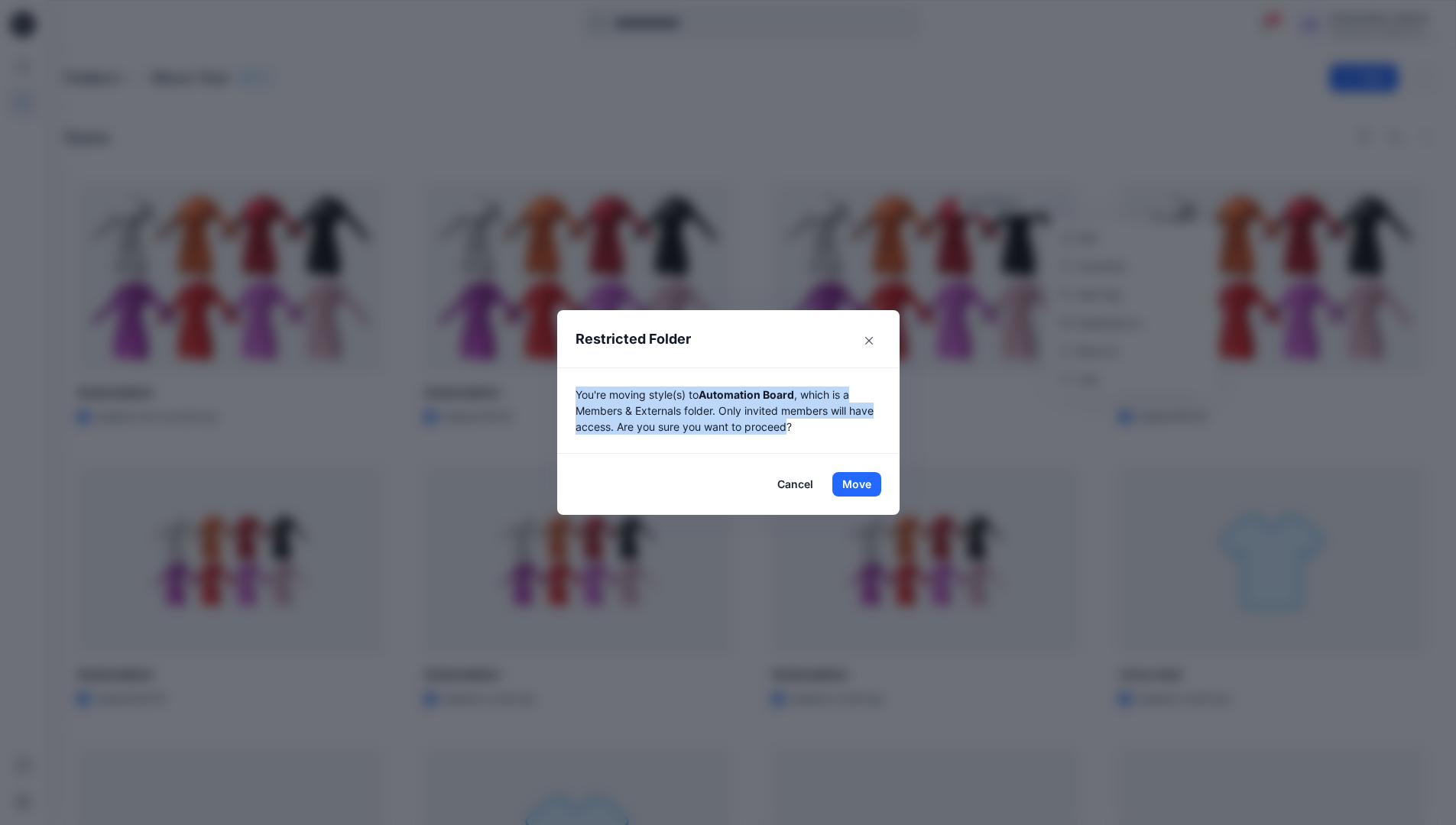
drag, startPoint x: 925, startPoint y: 582, endPoint x: 796, endPoint y: 429, distance: 200.1
click at [796, 429] on p "You're moving style(s) to Automation Board , which is a Members & Externals fol…" at bounding box center [728, 411] width 306 height 48
click at [862, 484] on button "Move" at bounding box center [857, 484] width 49 height 24
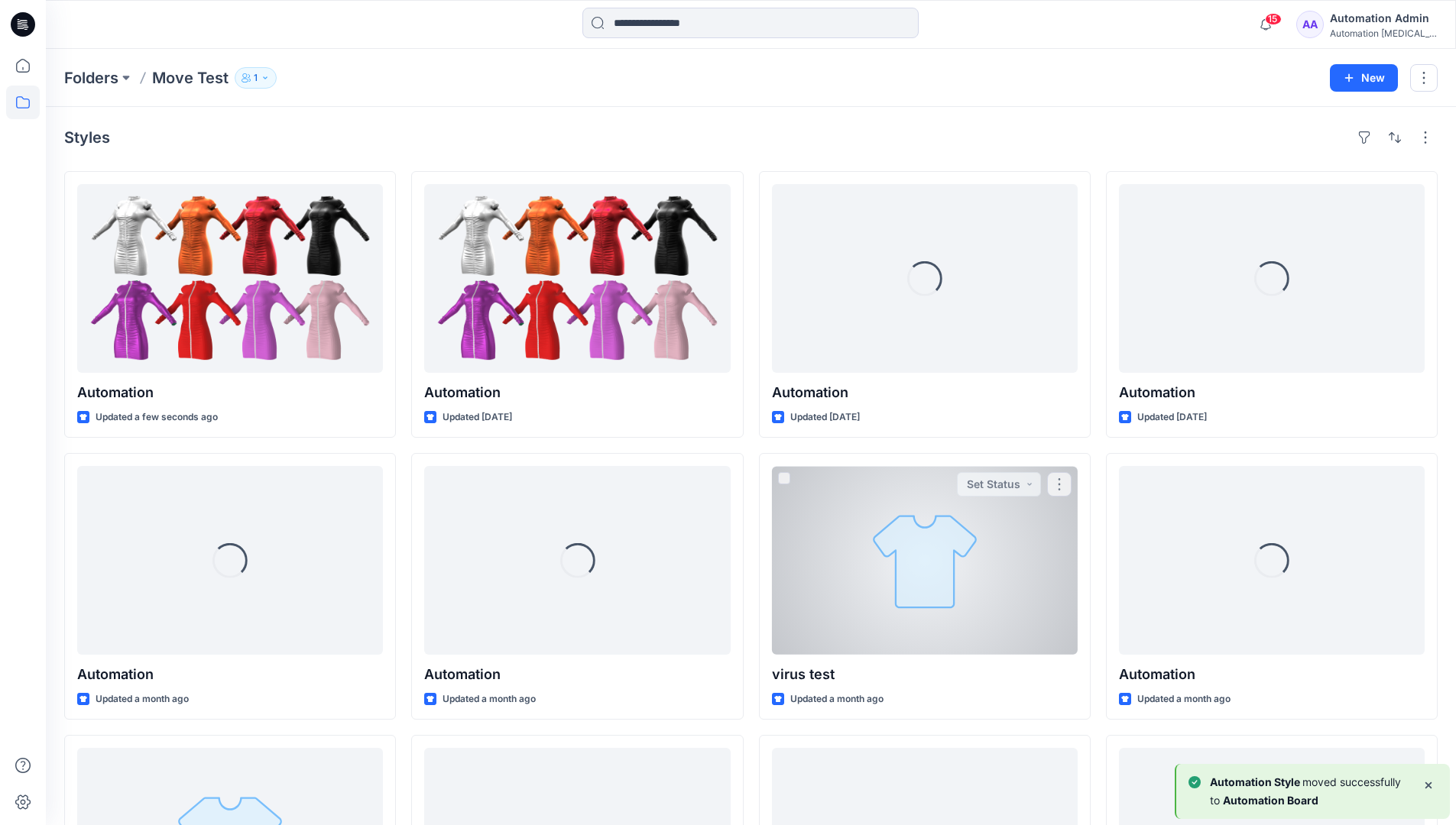
click at [1366, 35] on div "Automation [MEDICAL_DATA]..." at bounding box center [1384, 33] width 107 height 11
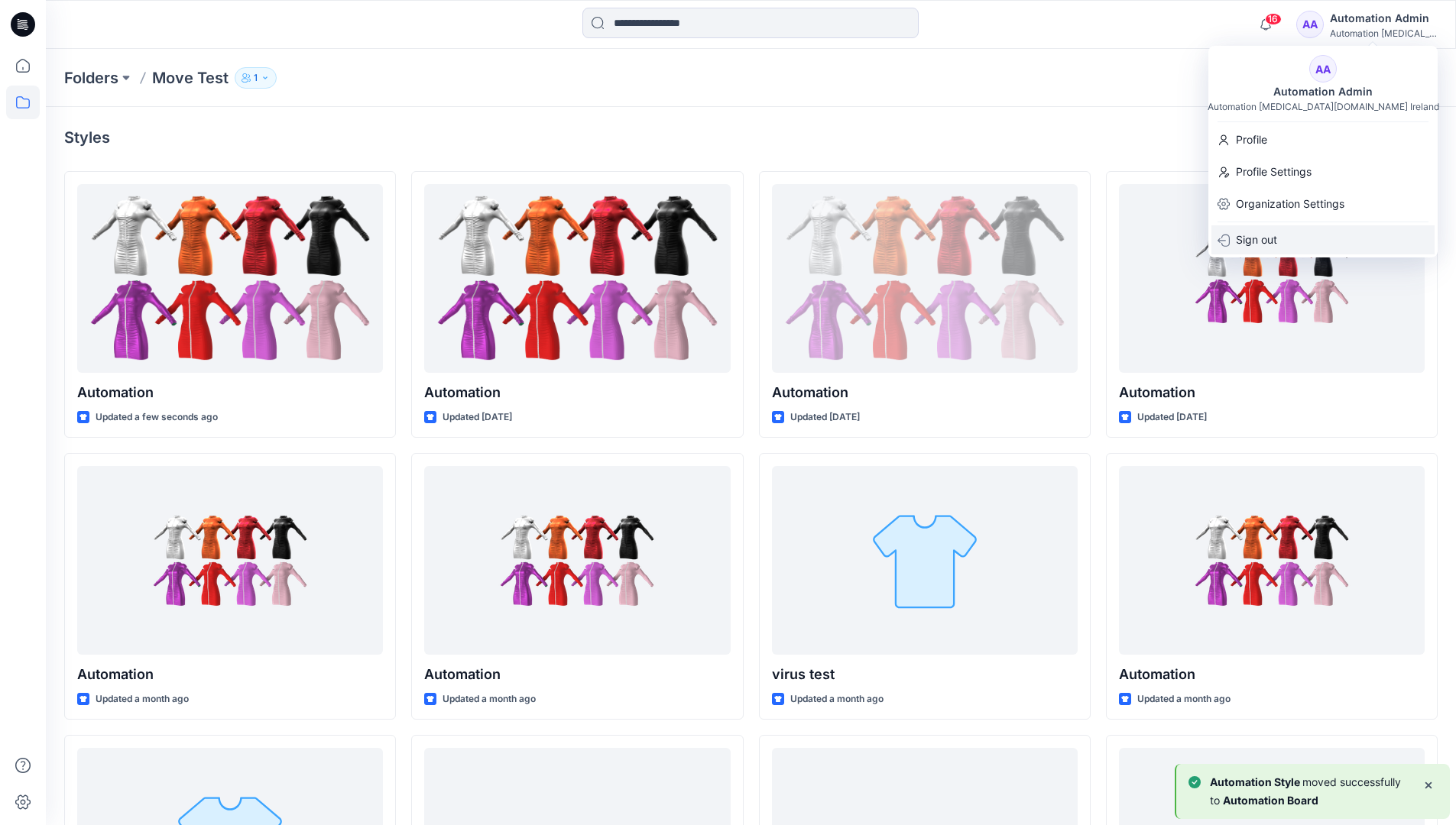
click at [1289, 233] on div "Sign out" at bounding box center [1323, 239] width 223 height 29
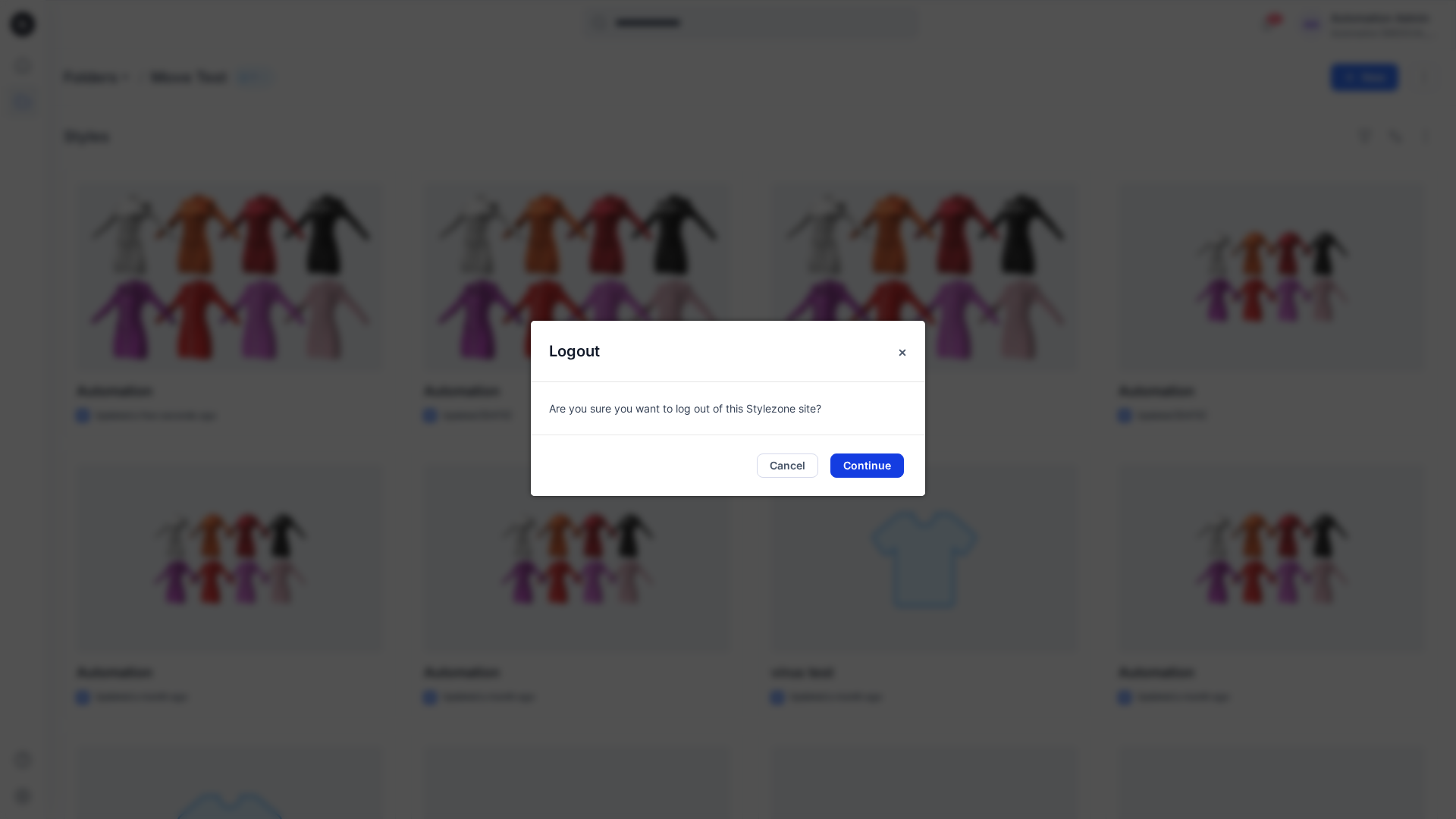
click at [857, 461] on button "Continue" at bounding box center [867, 465] width 73 height 24
